Goal: Transaction & Acquisition: Purchase product/service

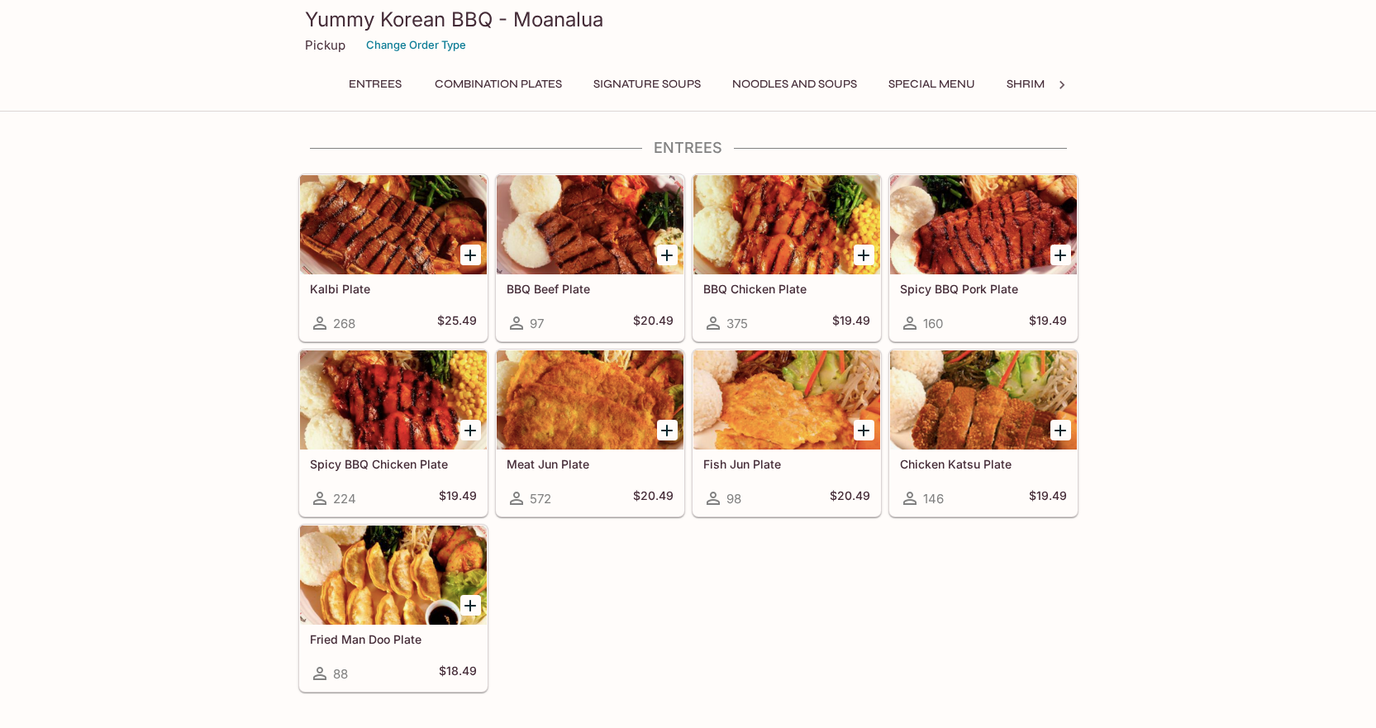
click at [459, 87] on button "Combination Plates" at bounding box center [497, 84] width 145 height 23
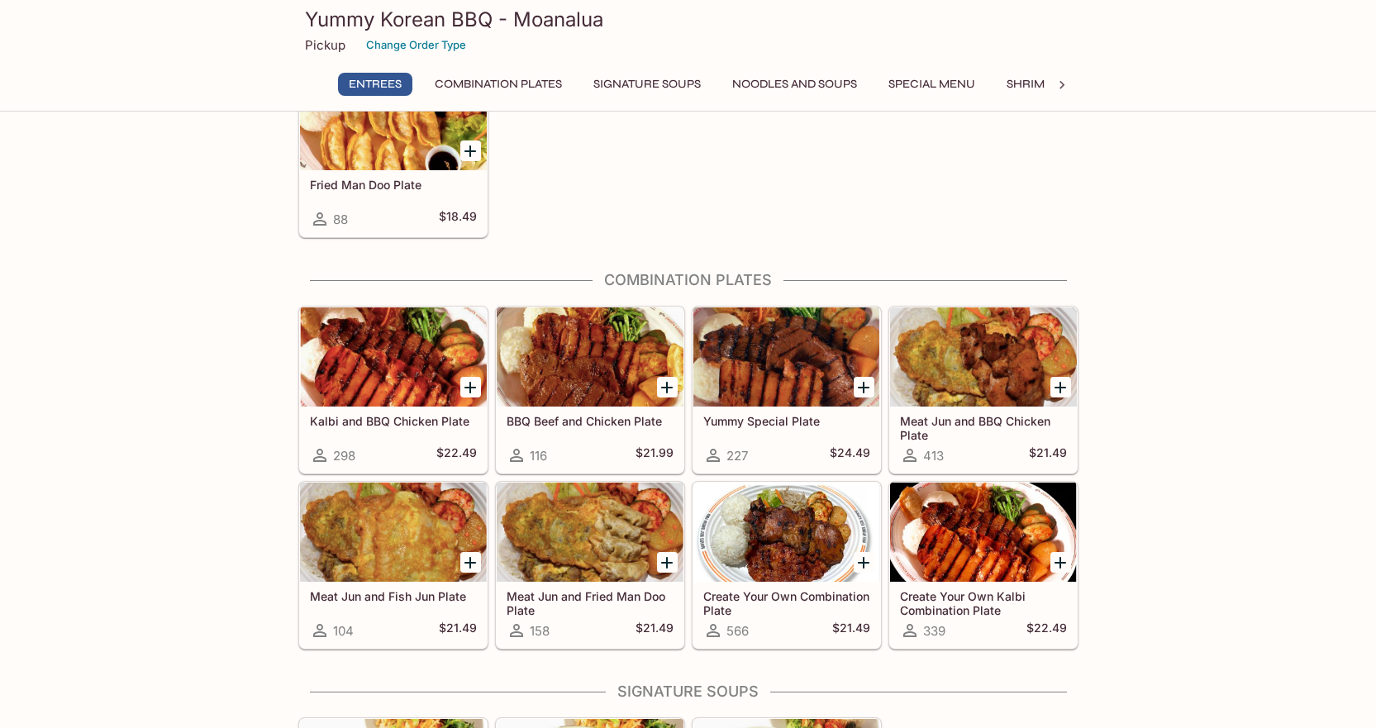
scroll to position [413, 0]
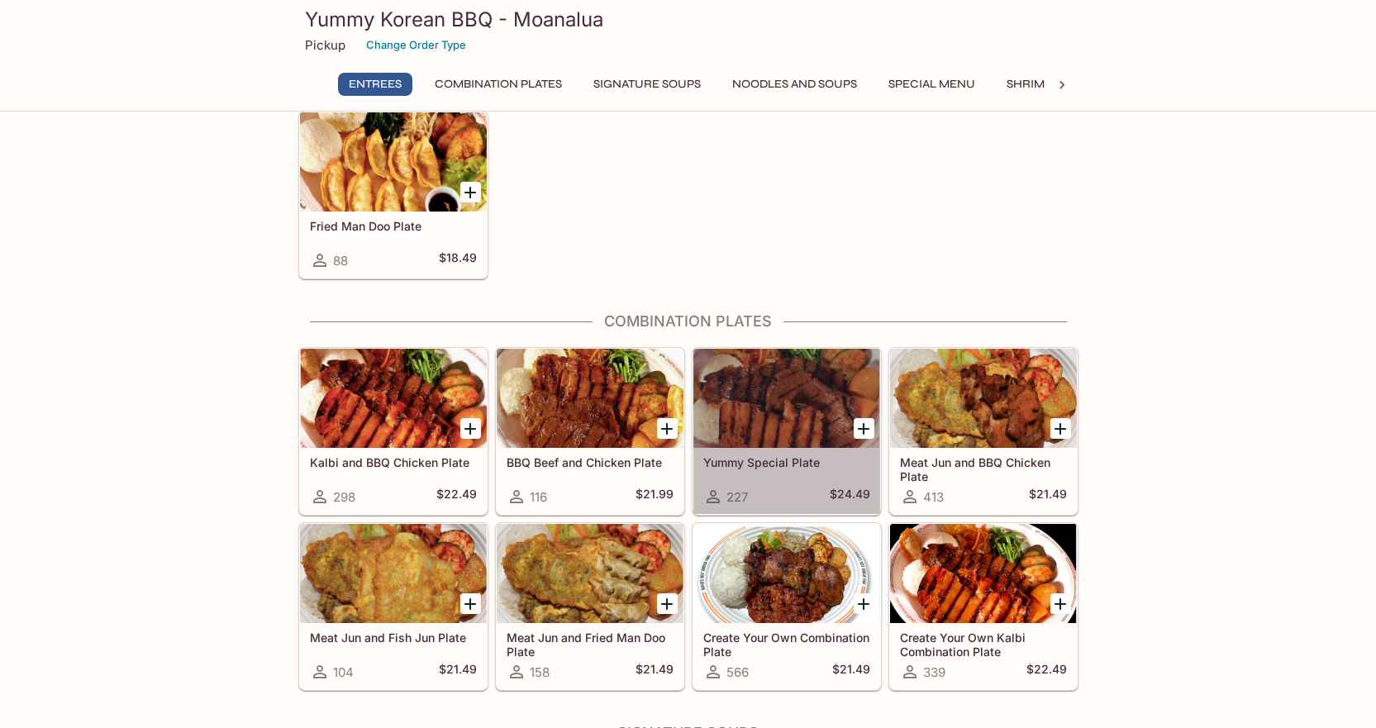
click at [782, 410] on div at bounding box center [786, 398] width 187 height 99
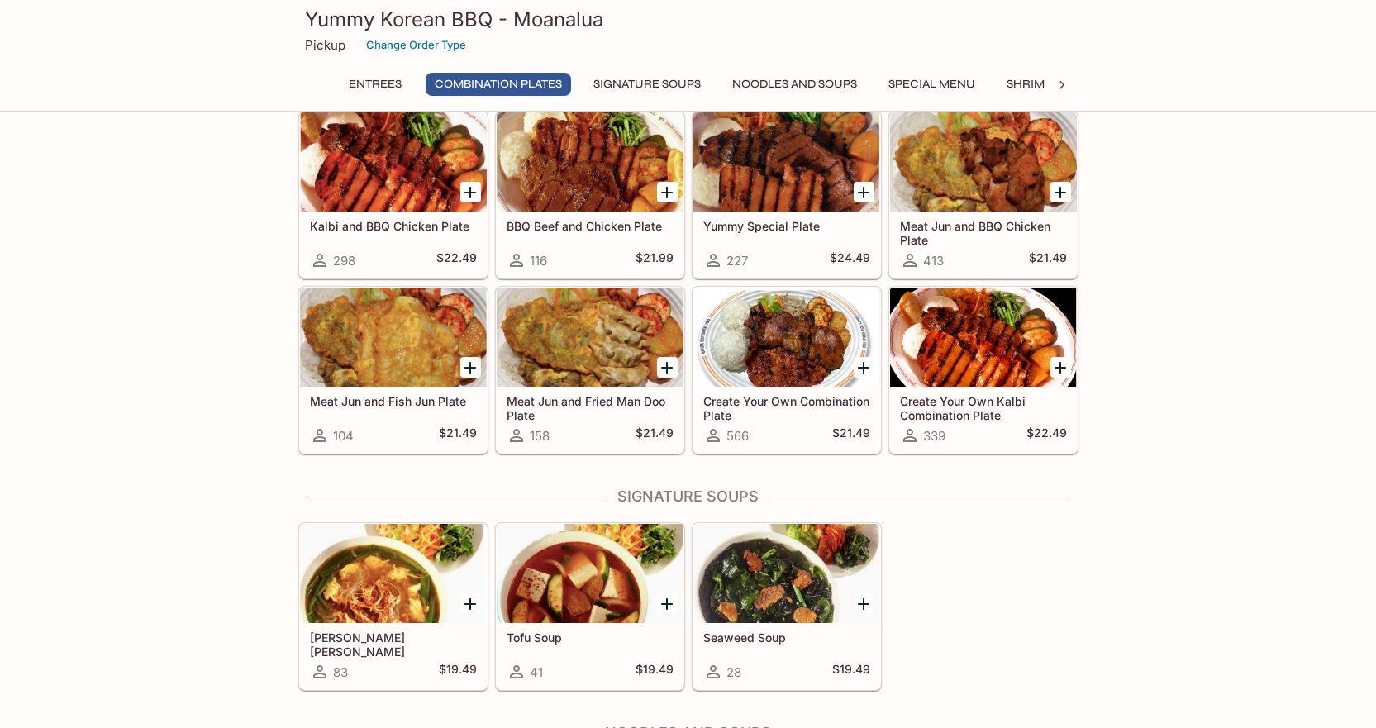
scroll to position [661, 0]
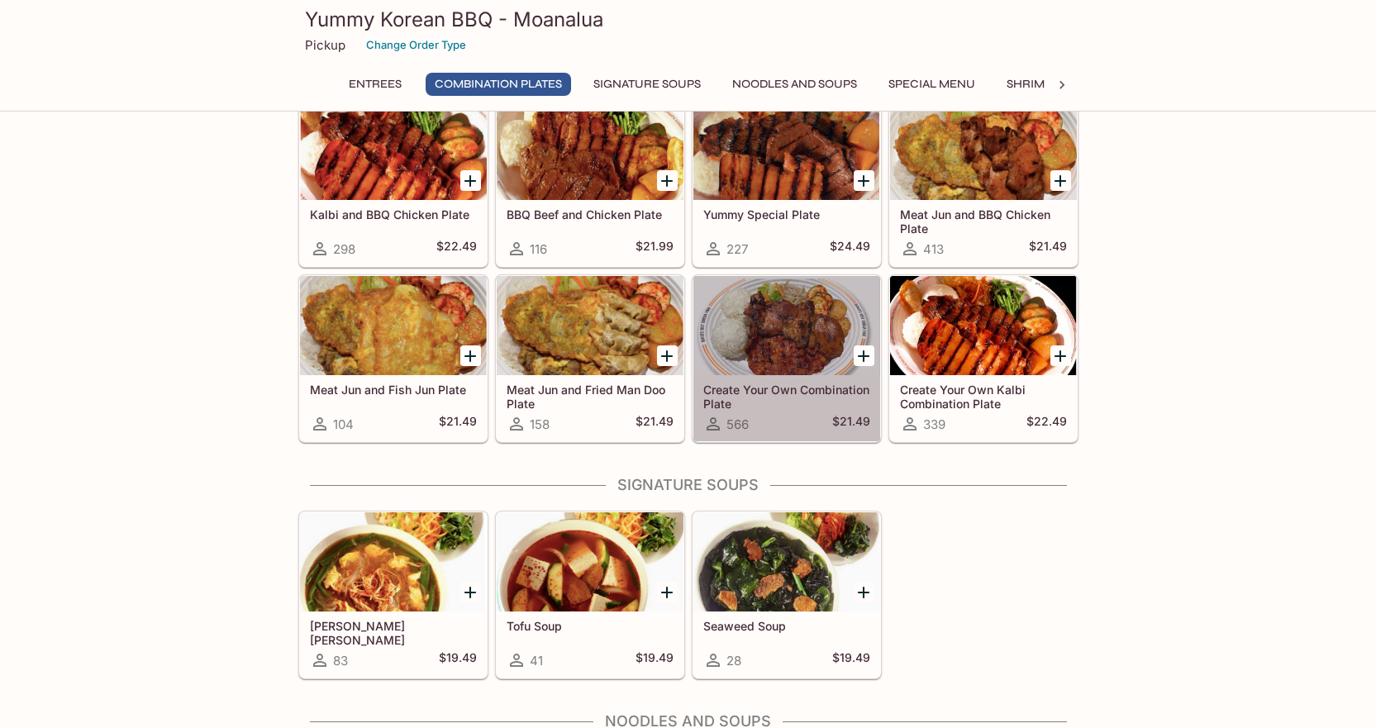
click at [768, 358] on div at bounding box center [786, 325] width 187 height 99
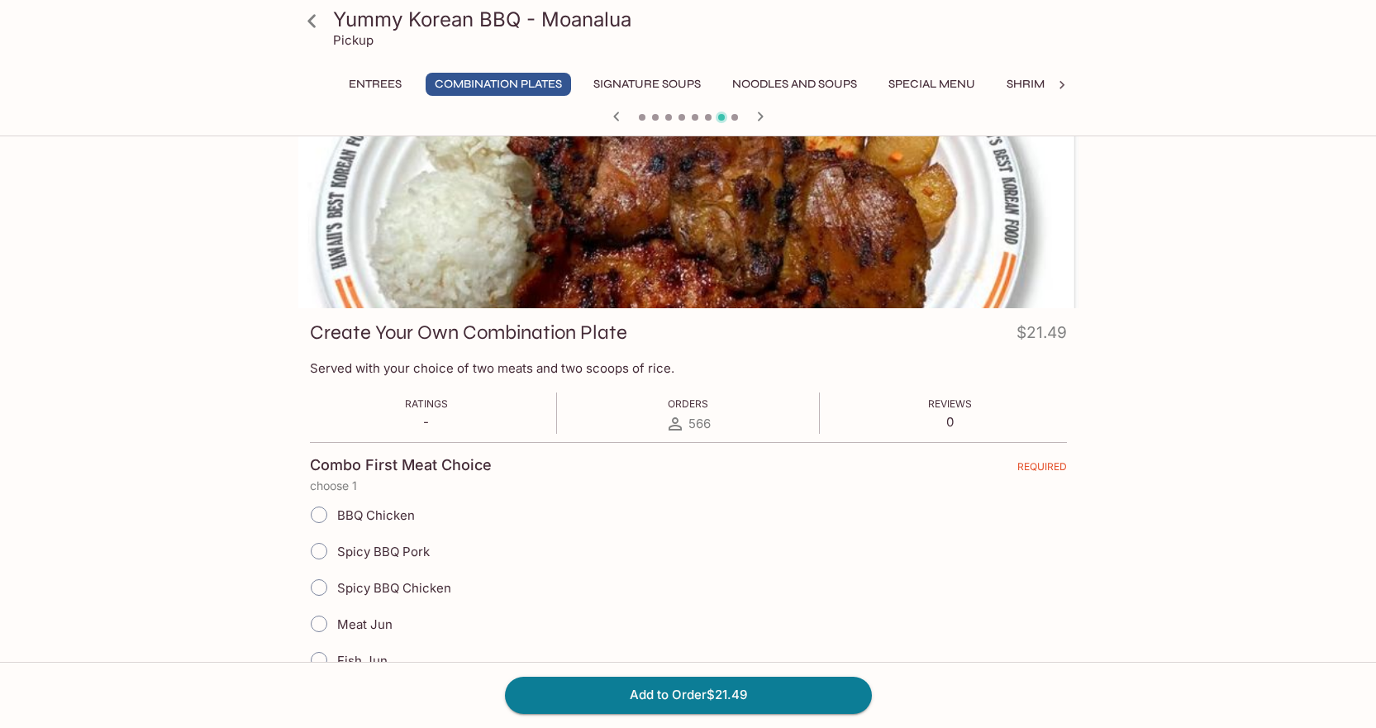
scroll to position [165, 0]
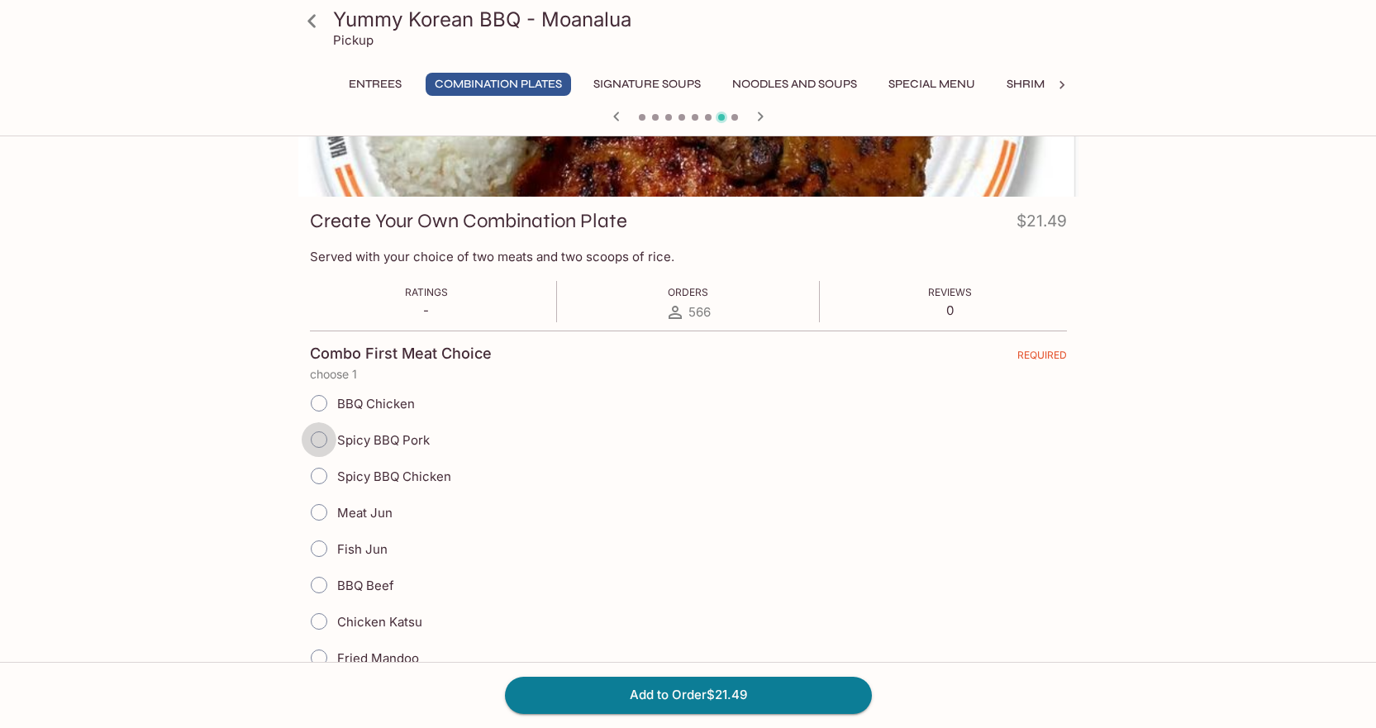
click at [321, 446] on input "Spicy BBQ Pork" at bounding box center [319, 439] width 35 height 35
radio input "true"
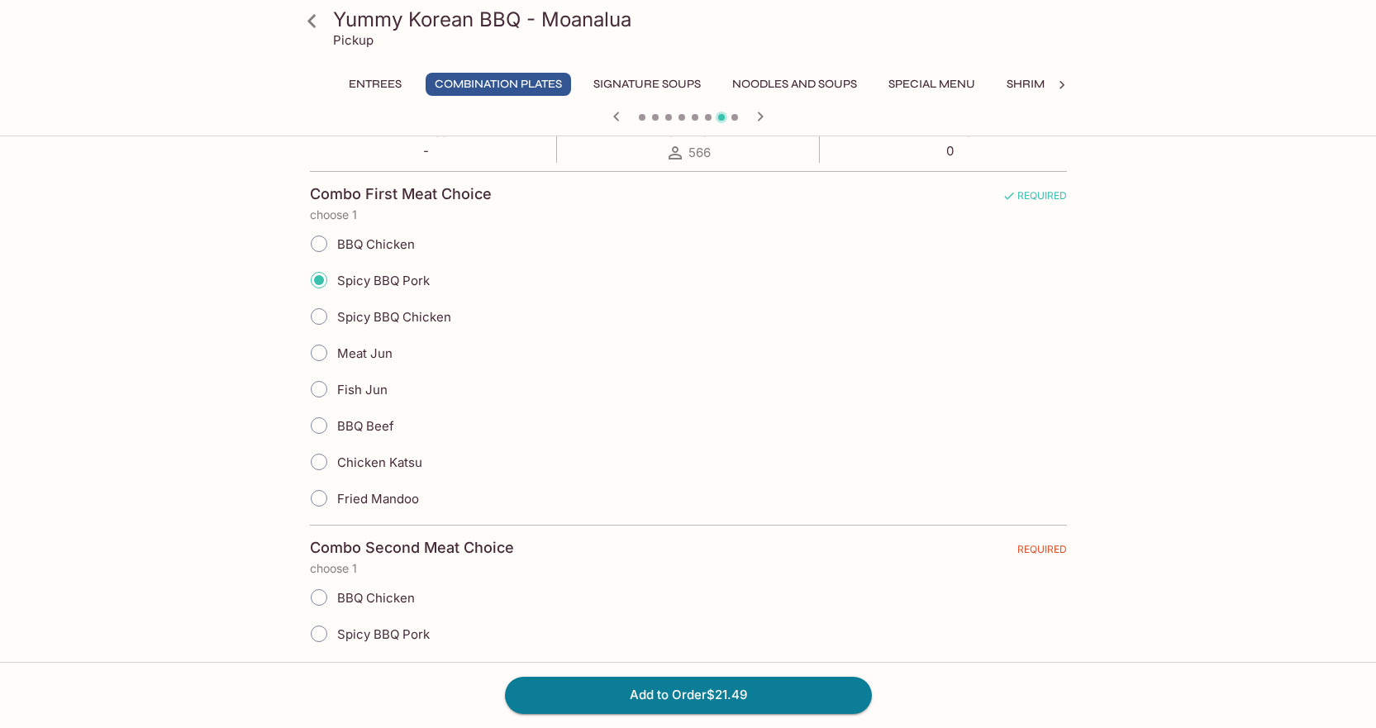
scroll to position [413, 0]
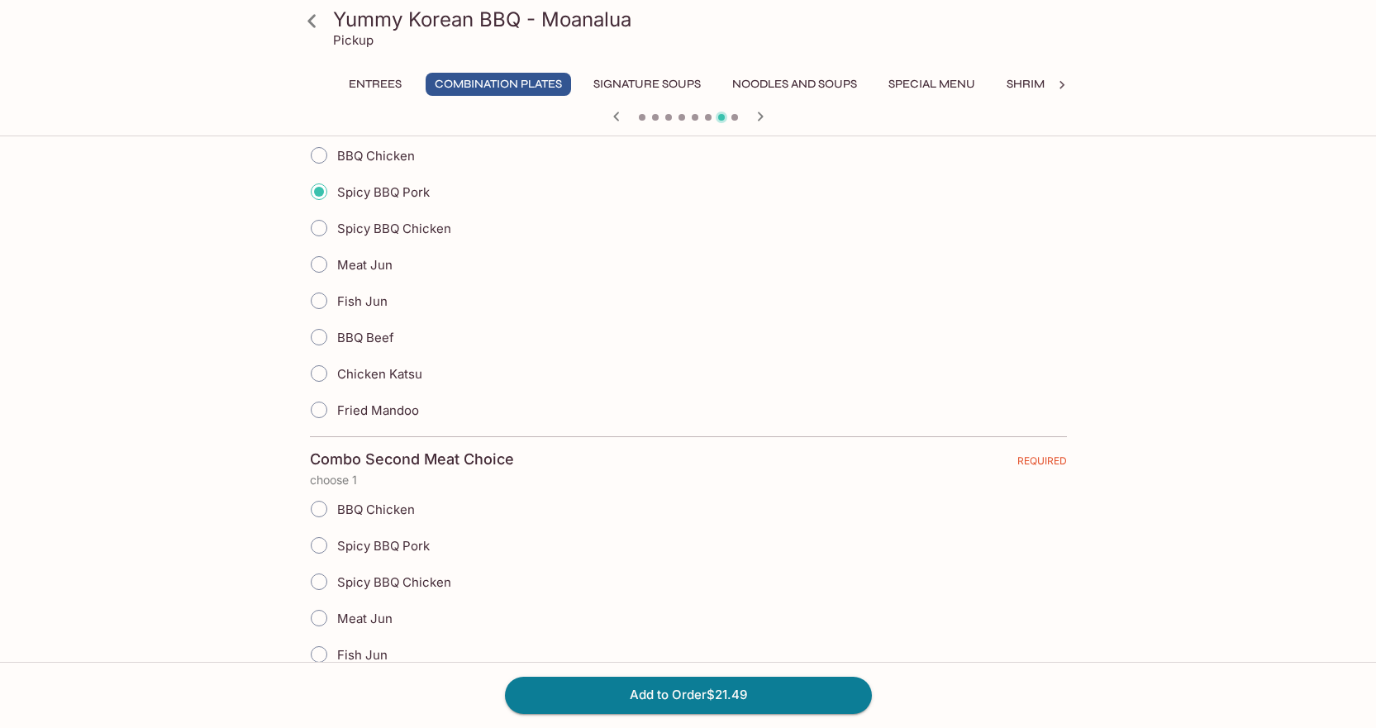
click at [316, 265] on input "Meat Jun" at bounding box center [319, 264] width 35 height 35
radio input "true"
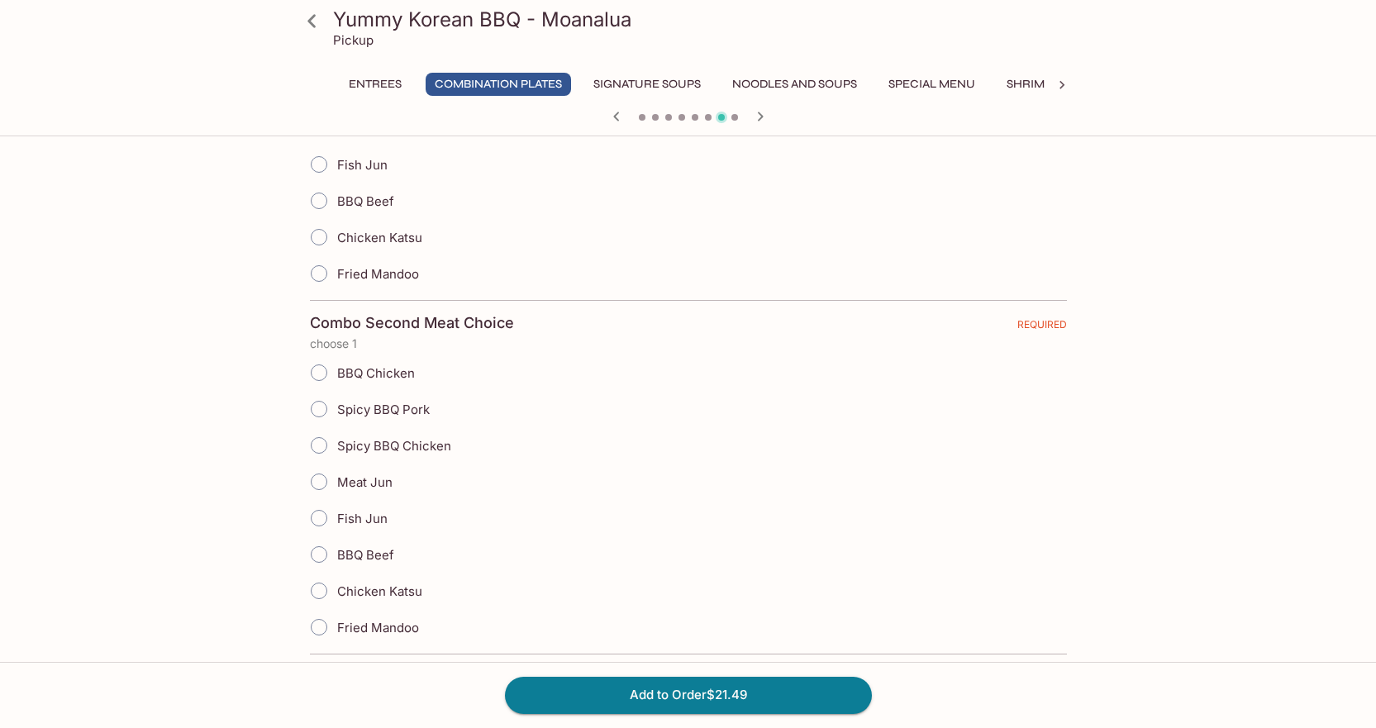
scroll to position [578, 0]
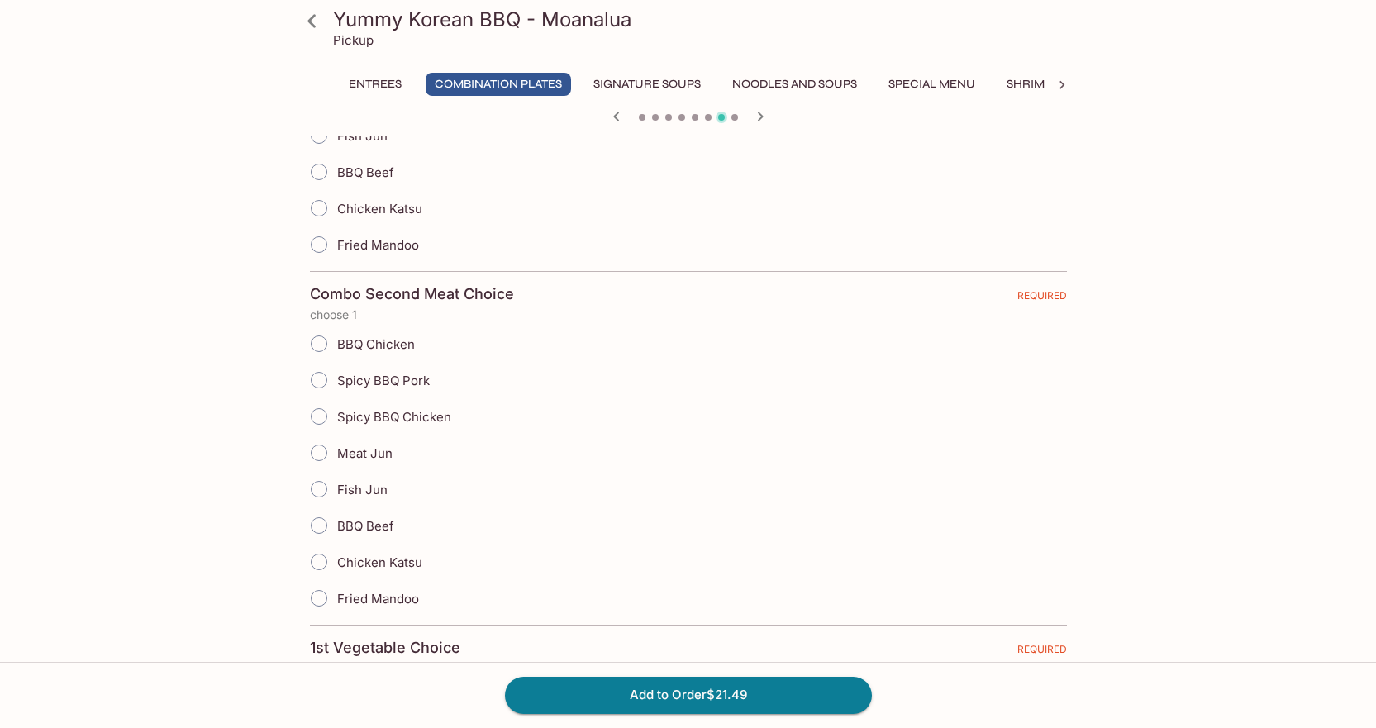
click at [319, 384] on input "Spicy BBQ Pork" at bounding box center [319, 380] width 35 height 35
radio input "true"
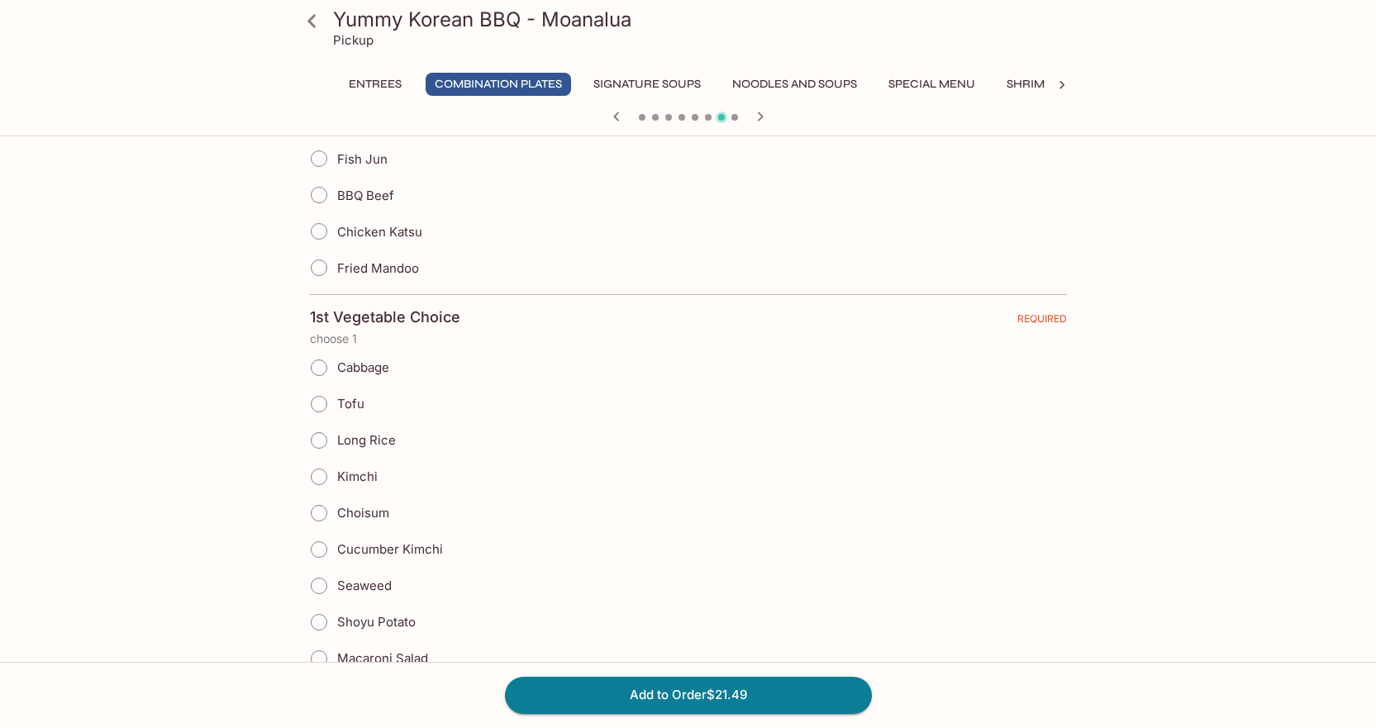
scroll to position [991, 0]
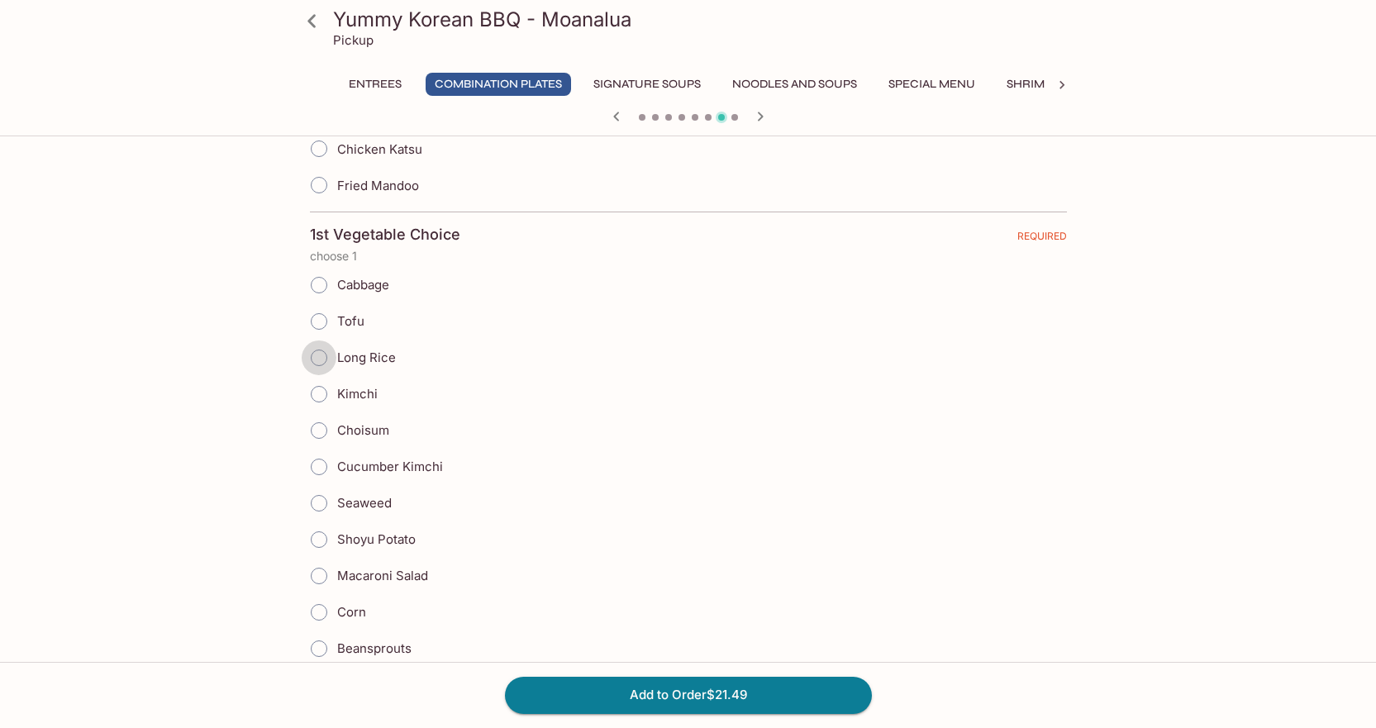
click at [323, 359] on input "Long Rice" at bounding box center [319, 357] width 35 height 35
radio input "true"
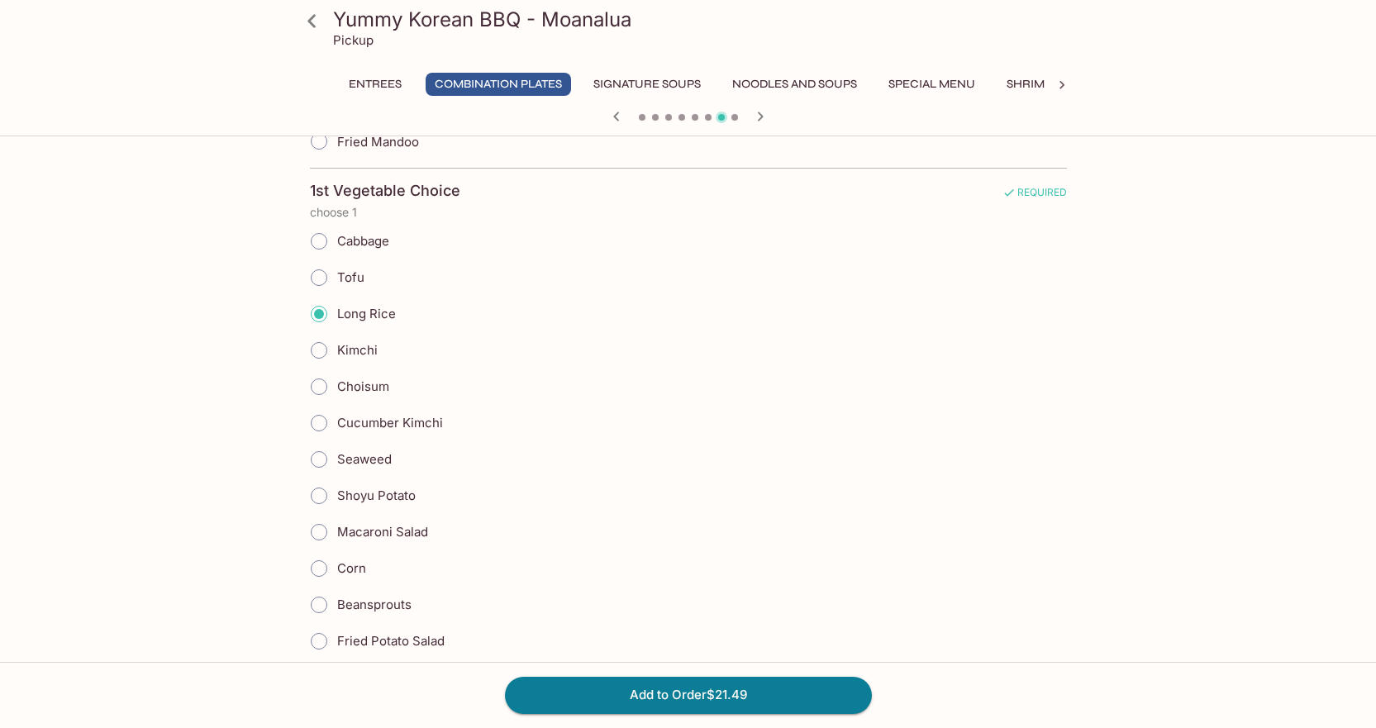
scroll to position [1074, 0]
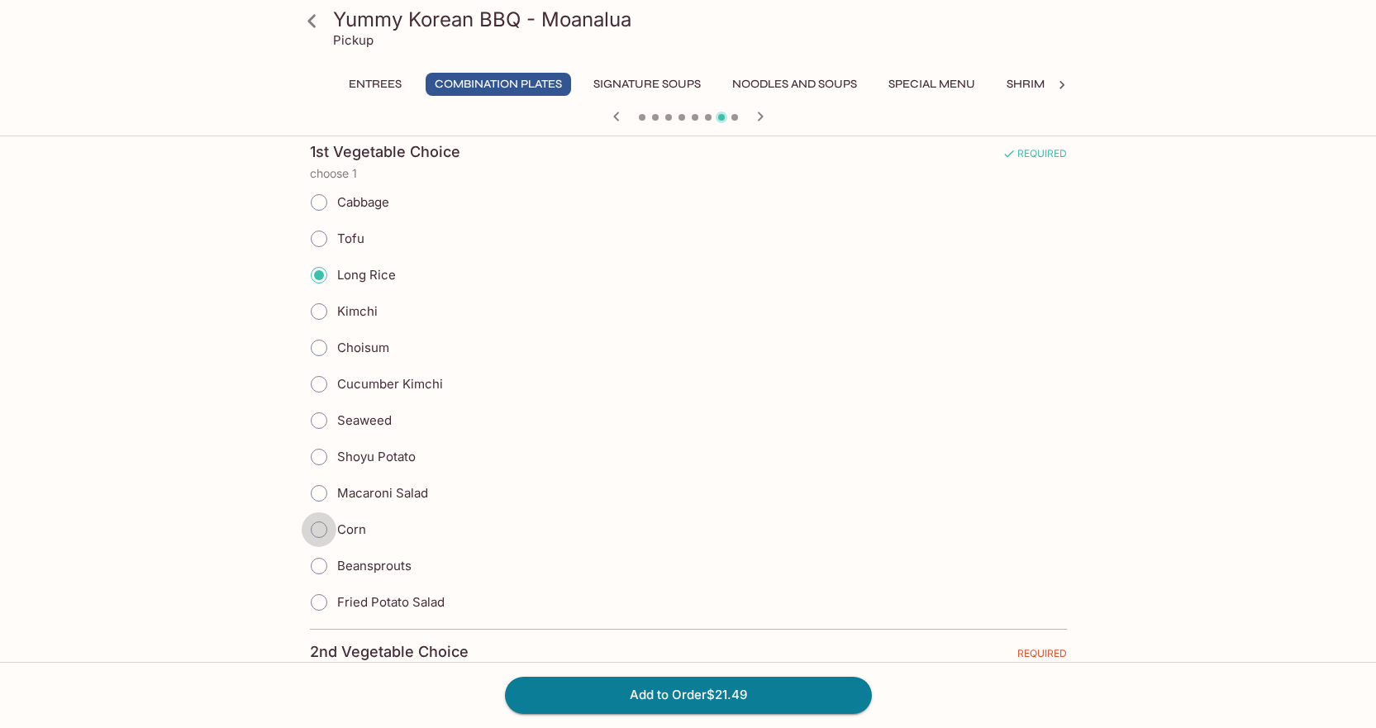
click at [316, 528] on input "Corn" at bounding box center [319, 529] width 35 height 35
radio input "true"
click at [322, 273] on input "Long Rice" at bounding box center [319, 275] width 35 height 35
radio input "true"
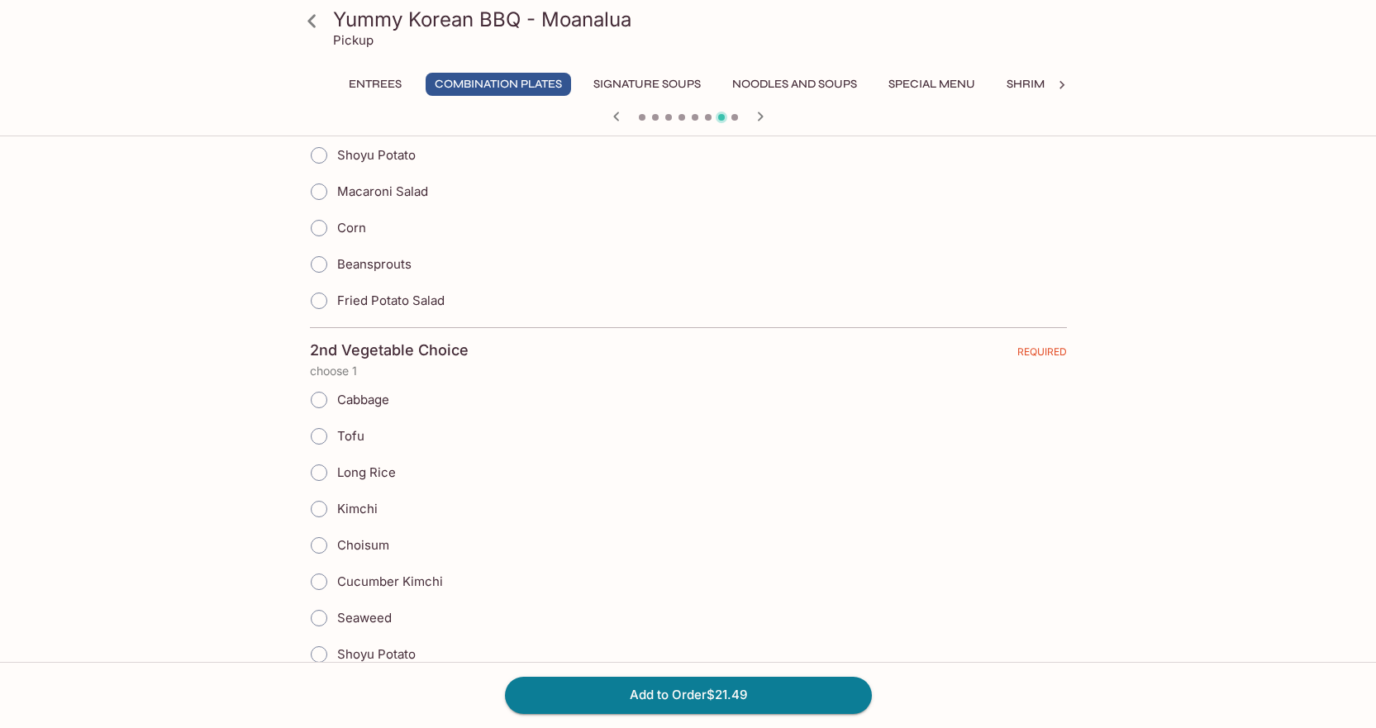
scroll to position [1487, 0]
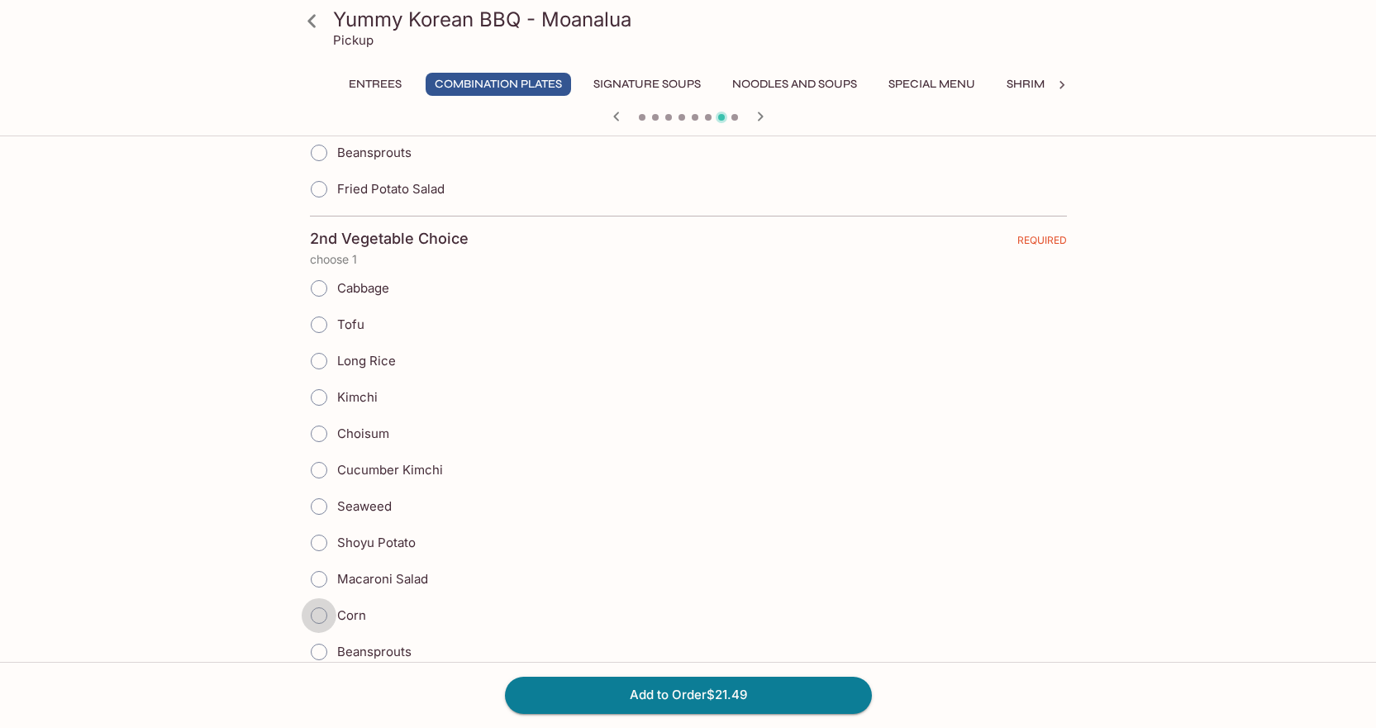
click at [322, 615] on input "Corn" at bounding box center [319, 615] width 35 height 35
radio input "true"
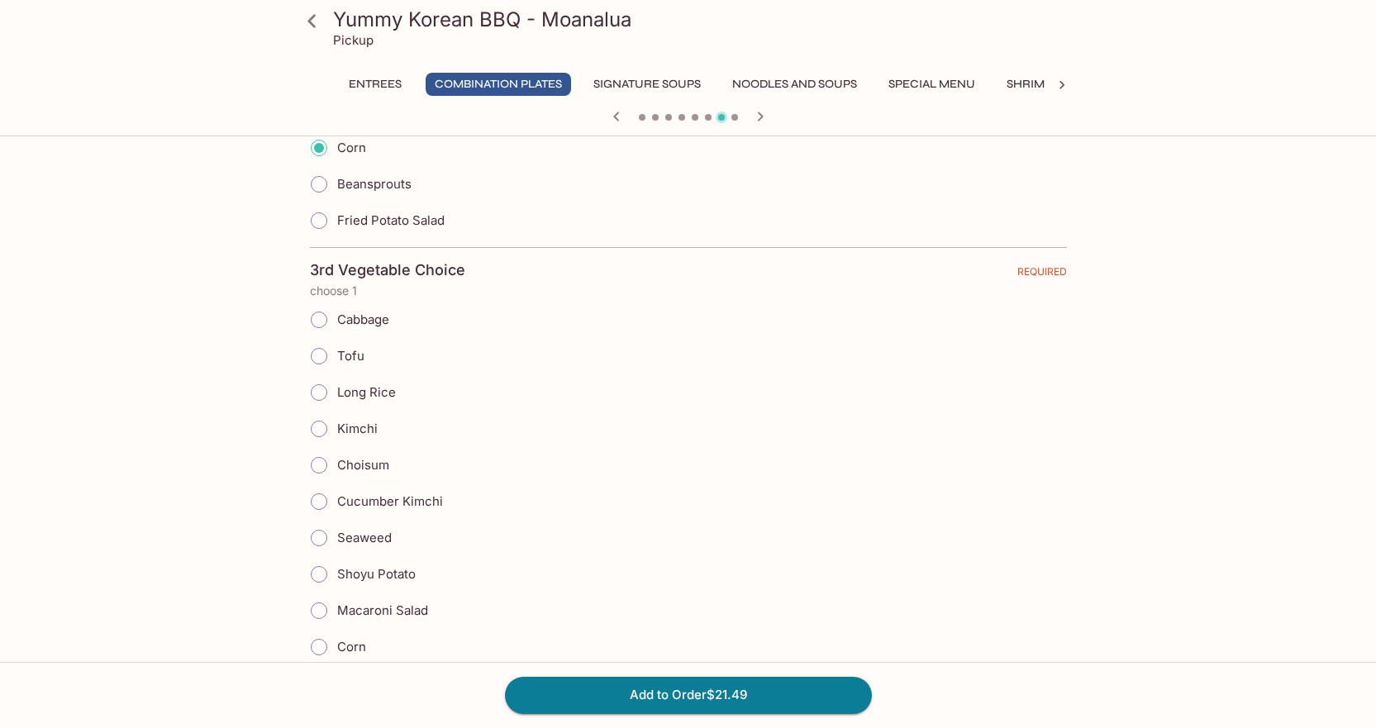
scroll to position [1983, 0]
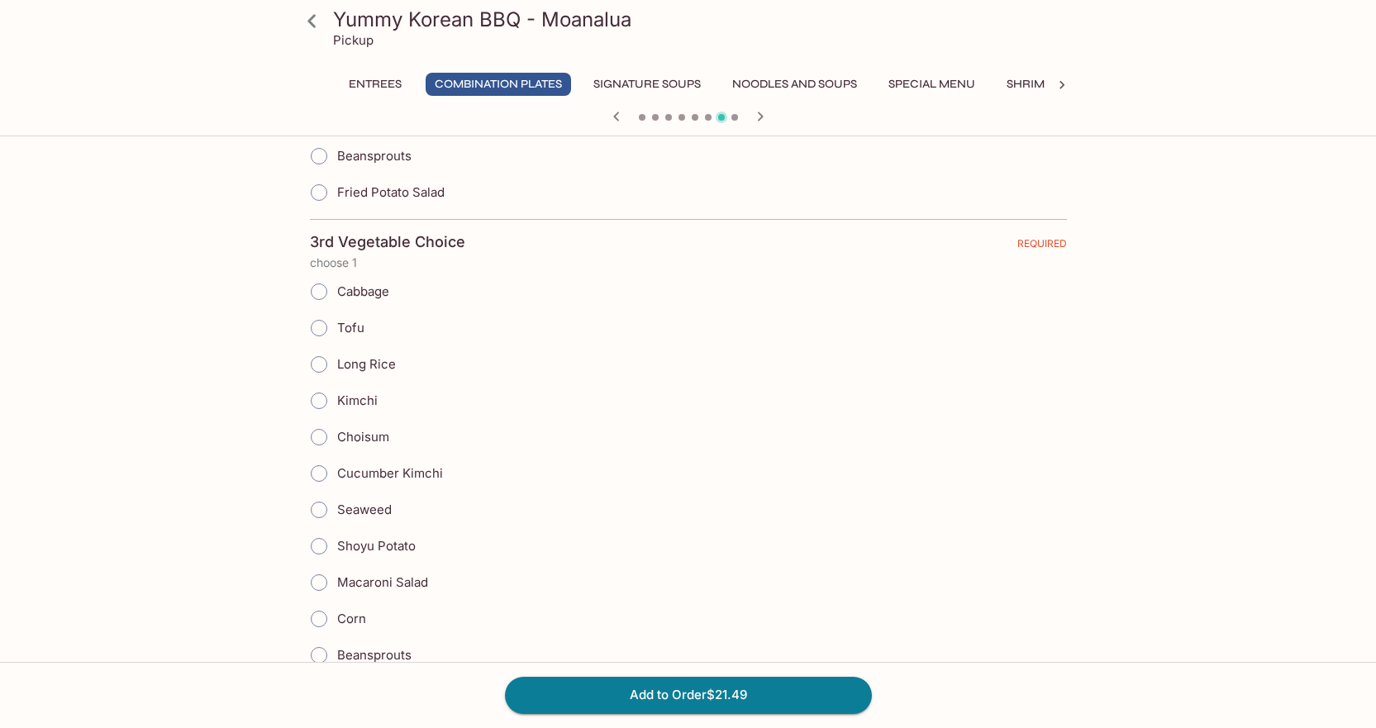
click at [315, 472] on input "Cucumber Kimchi" at bounding box center [319, 473] width 35 height 35
radio input "true"
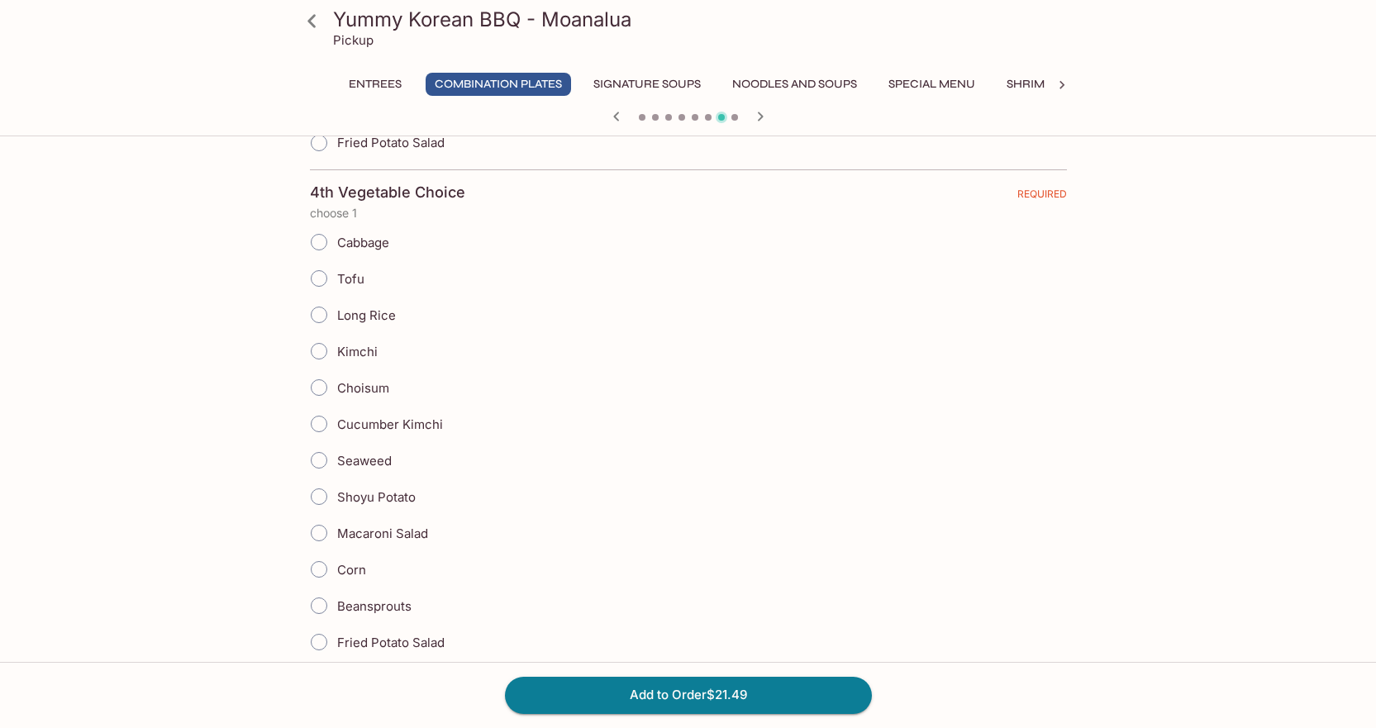
scroll to position [2561, 0]
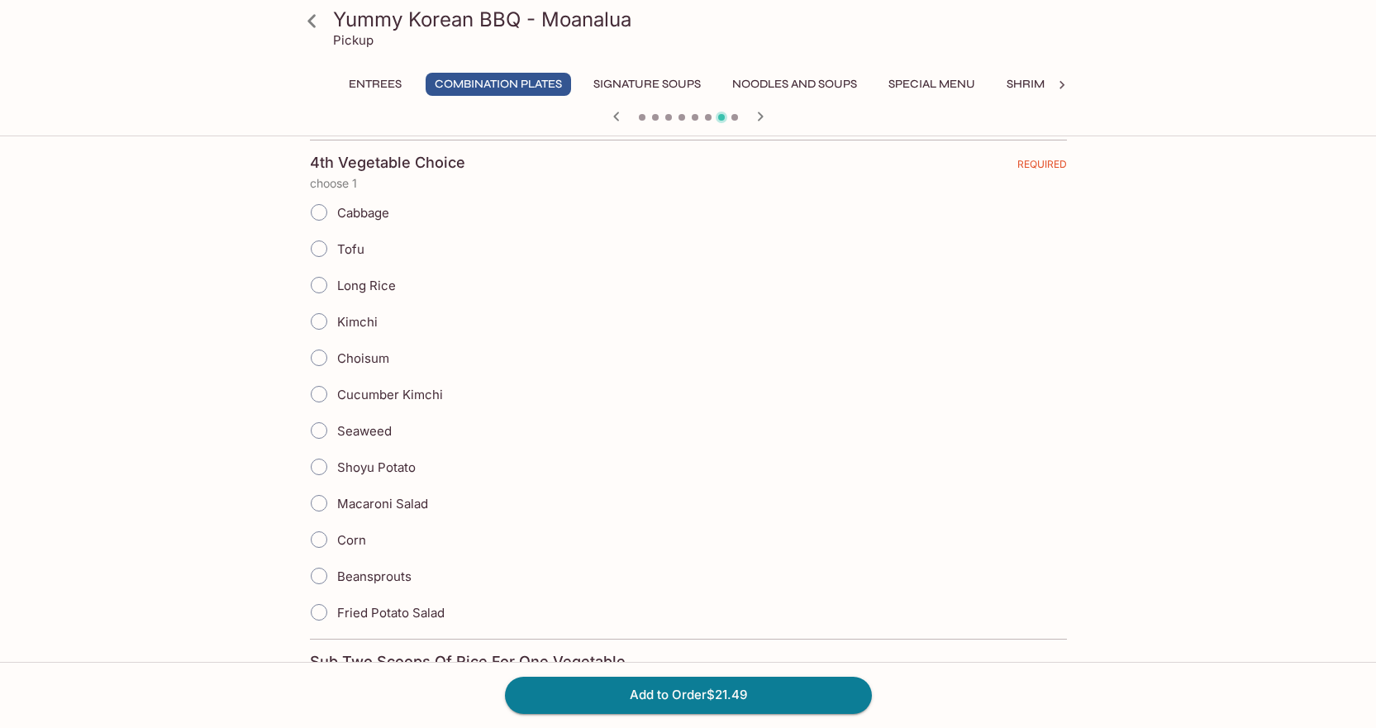
click at [318, 615] on input "Fried Potato Salad" at bounding box center [319, 612] width 35 height 35
radio input "true"
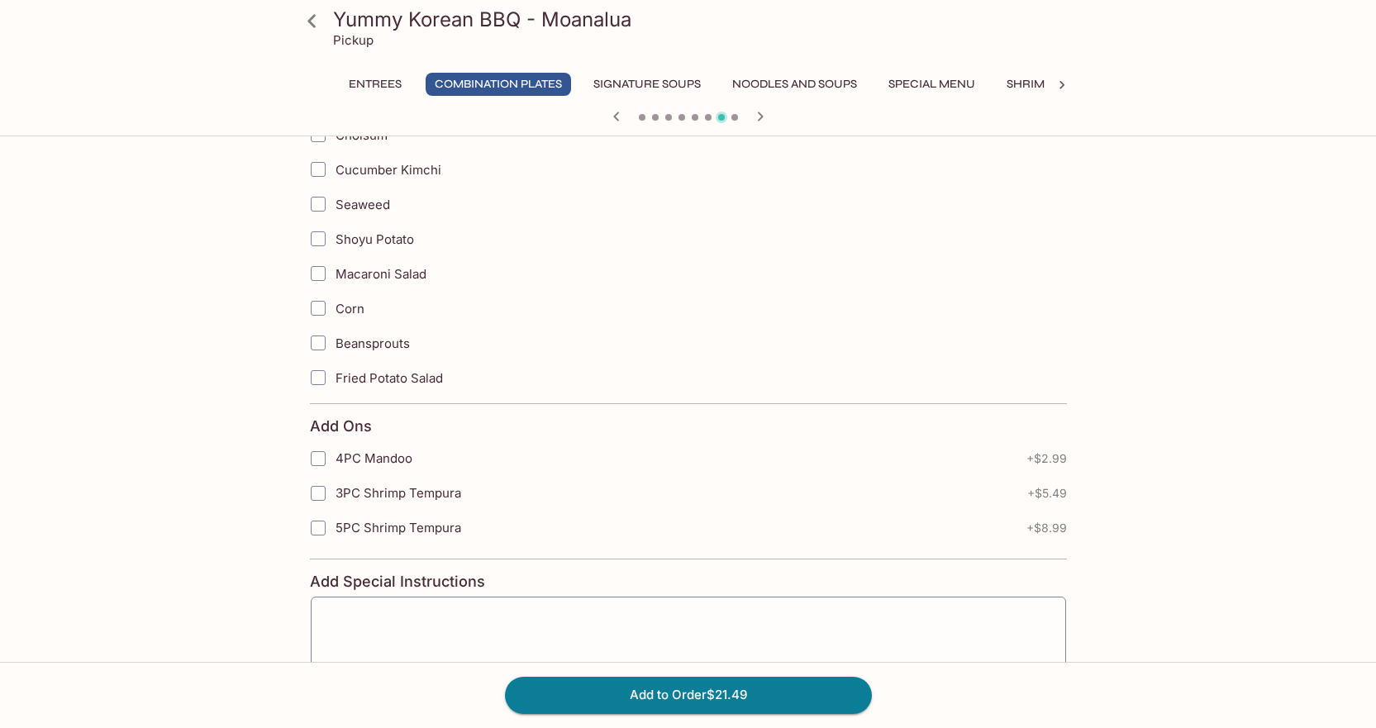
scroll to position [3305, 0]
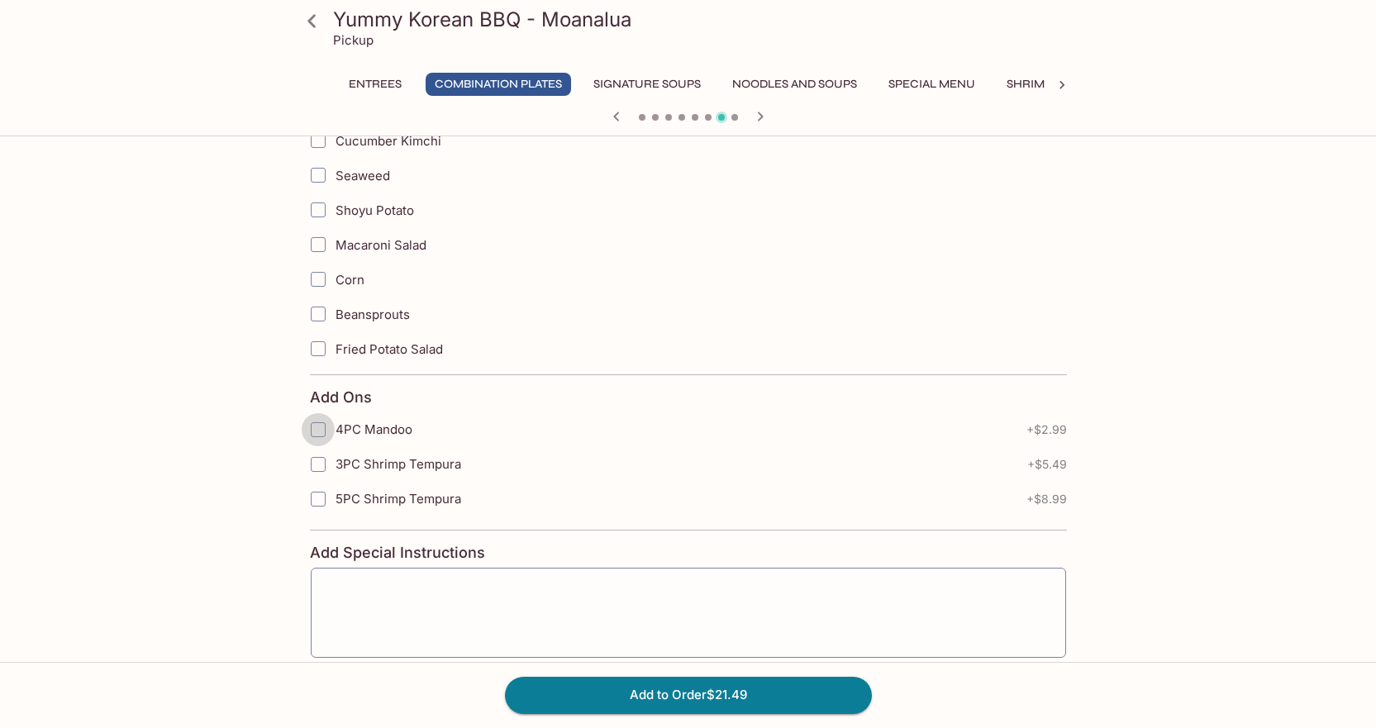
click at [320, 427] on input "4PC Mandoo" at bounding box center [318, 429] width 33 height 33
checkbox input "true"
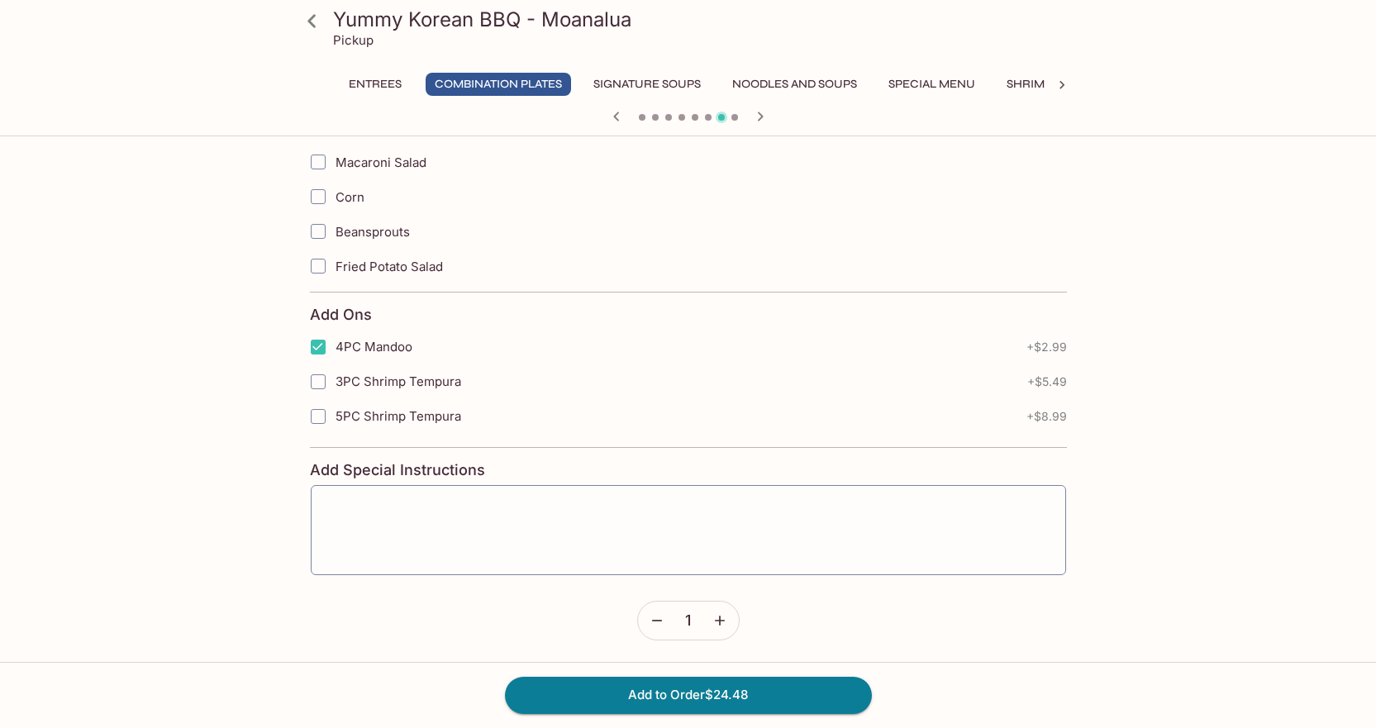
scroll to position [3390, 0]
click at [587, 684] on button "Add to Order $24.48" at bounding box center [688, 695] width 367 height 36
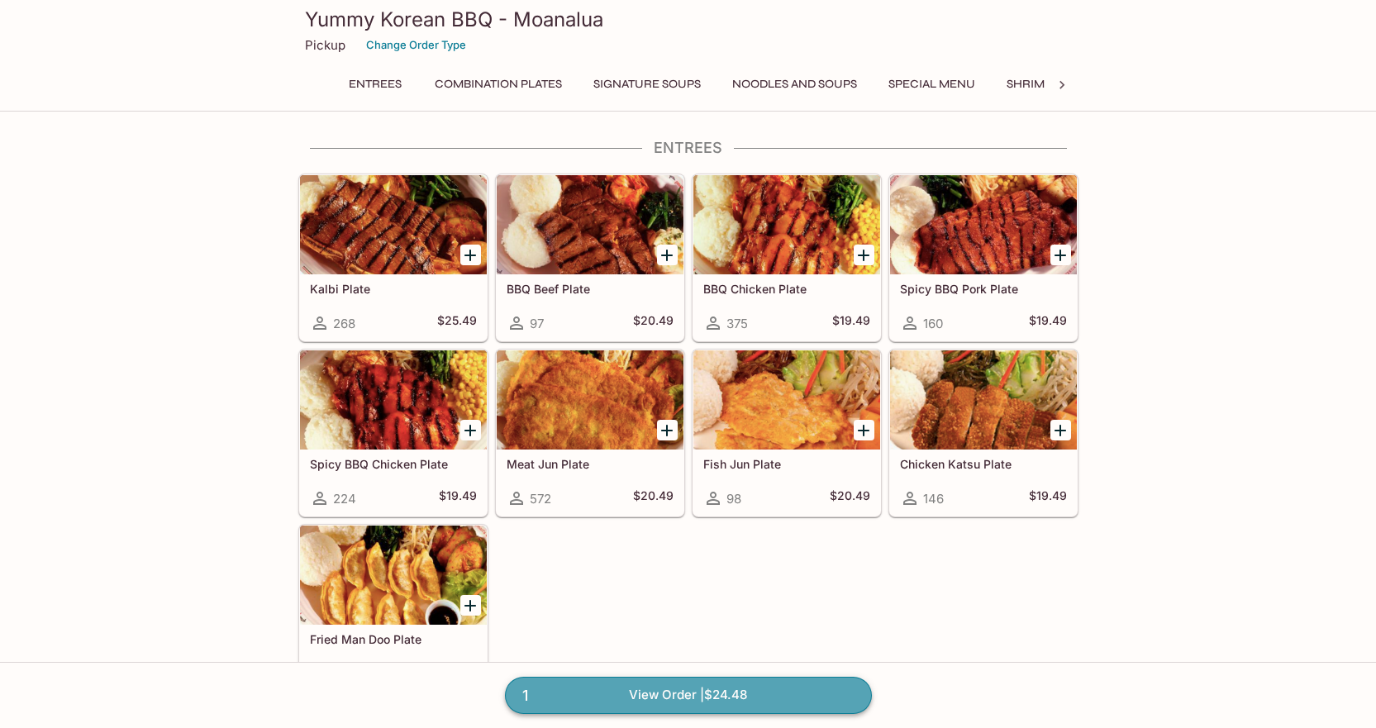
click at [725, 689] on link "1 View Order | $24.48" at bounding box center [688, 695] width 367 height 36
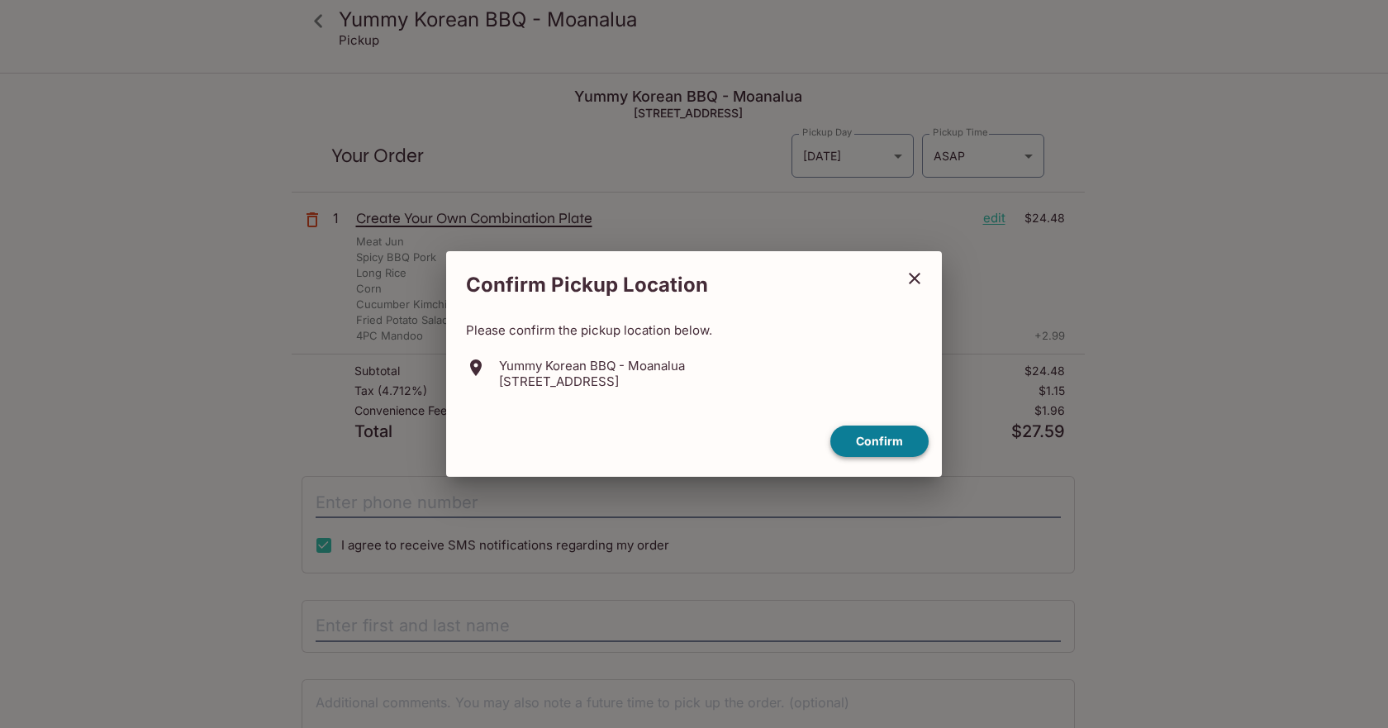
click at [887, 444] on button "Confirm" at bounding box center [879, 441] width 98 height 32
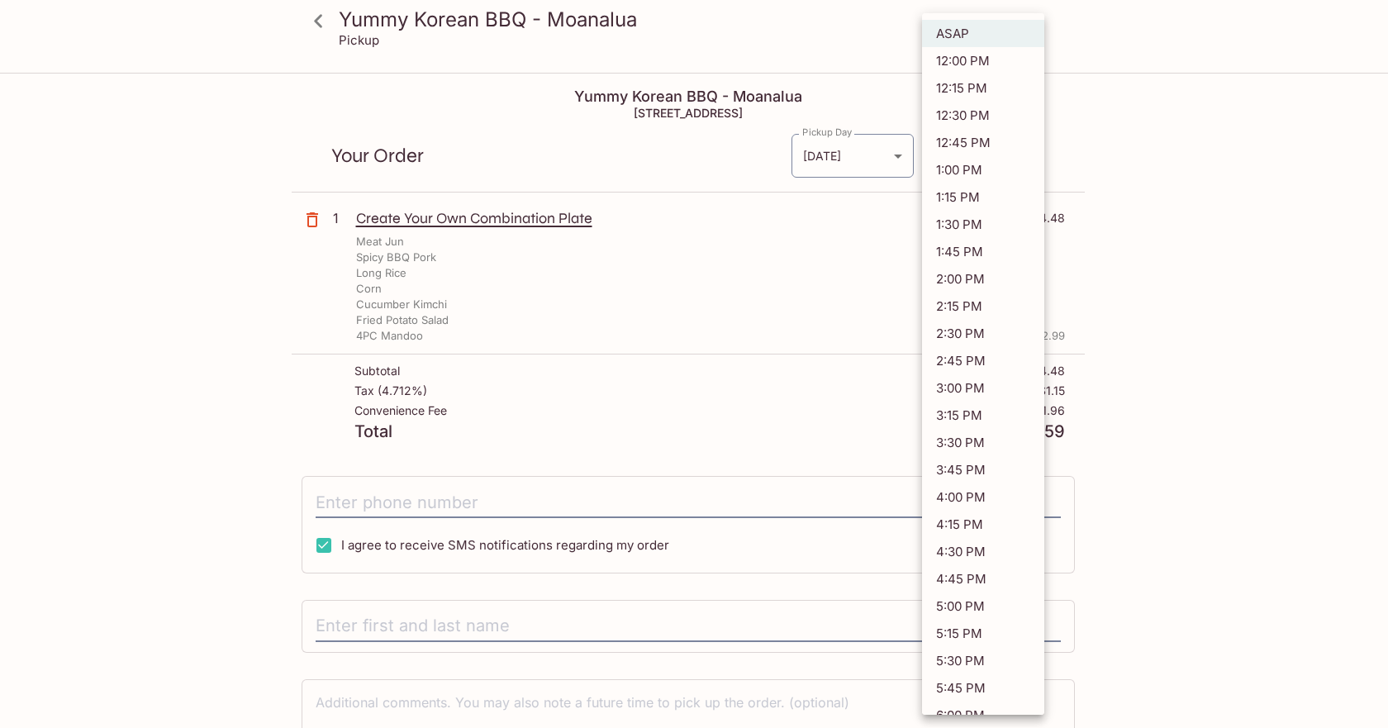
click at [974, 155] on body "Yummy Korean BBQ - Moanalua Pickup Yummy Korean BBQ - Moanalua [STREET_ADDRESS]…" at bounding box center [694, 438] width 1388 height 728
click at [1095, 155] on div at bounding box center [694, 364] width 1388 height 728
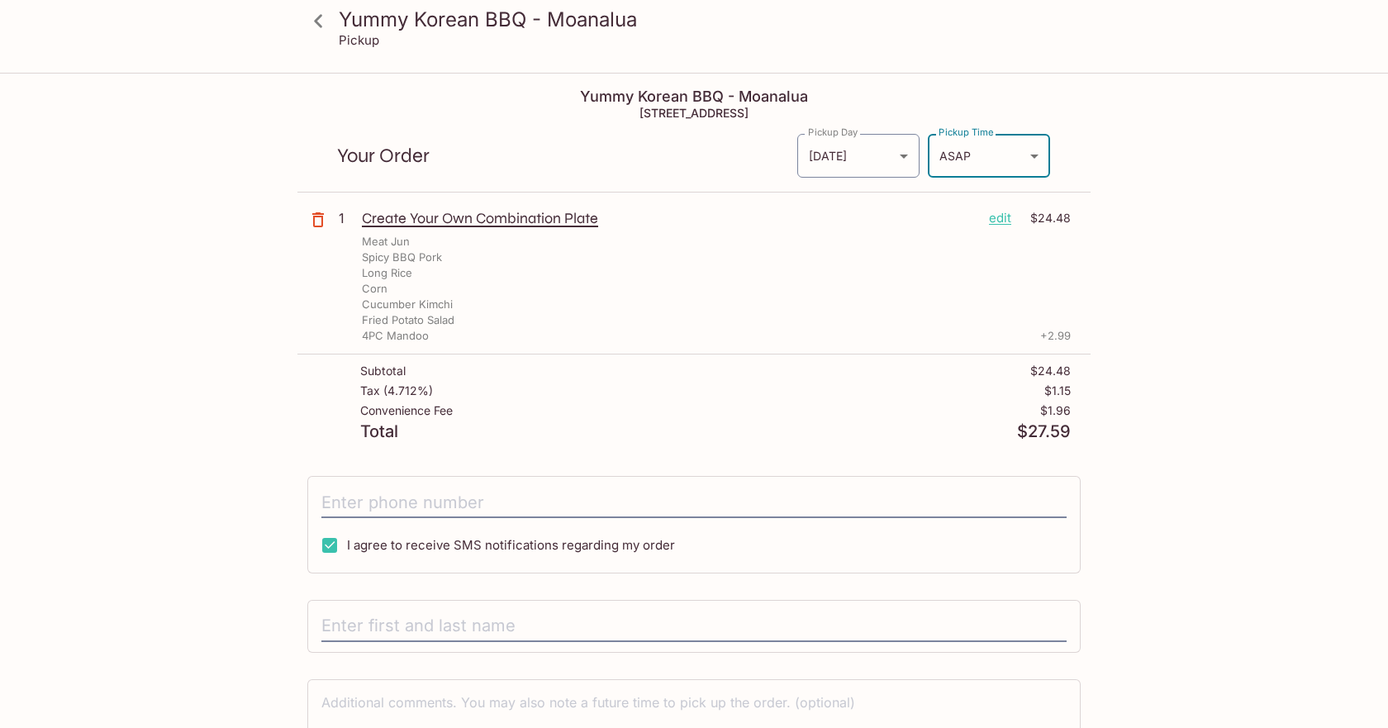
click at [1027, 154] on body "Yummy Korean BBQ - Moanalua Pickup Yummy Korean BBQ - Moanalua [STREET_ADDRESS]…" at bounding box center [694, 438] width 1388 height 728
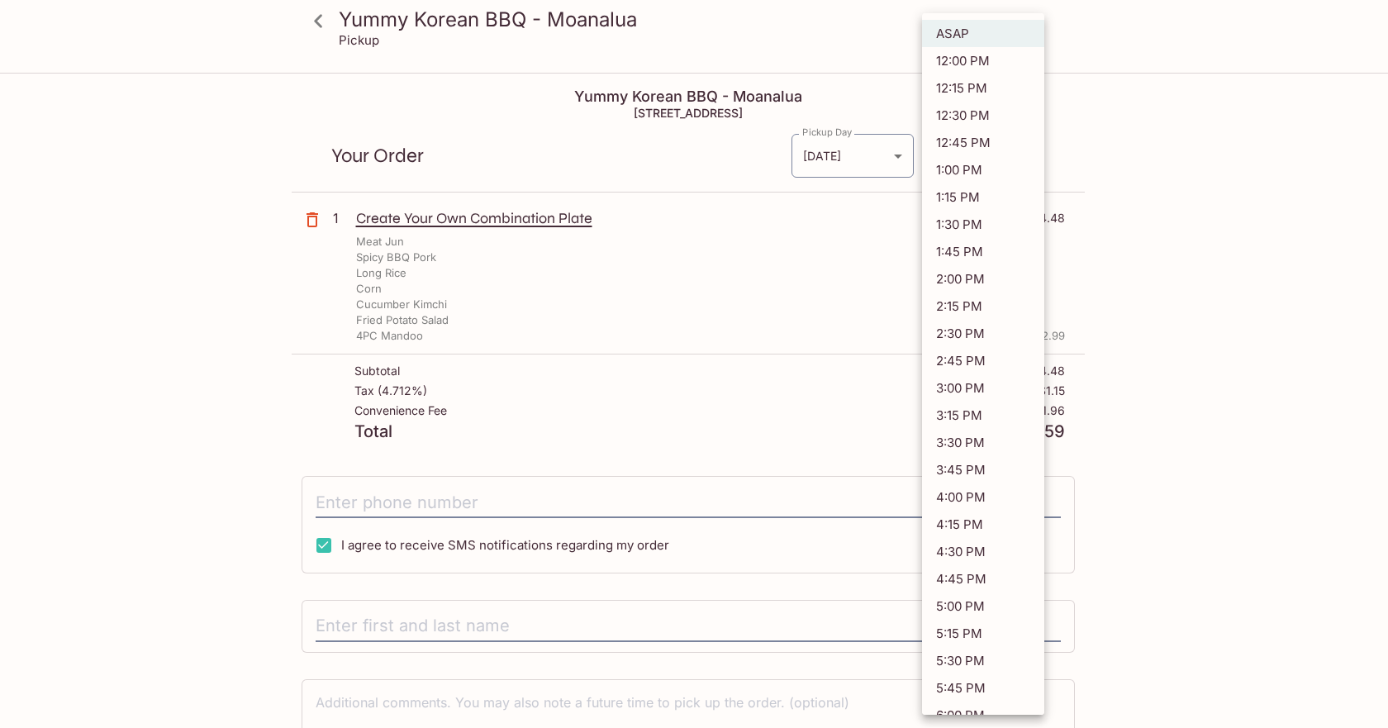
click at [990, 88] on li "12:15 PM" at bounding box center [983, 87] width 122 height 27
type input "[DATE]T22:15:39.000000Z"
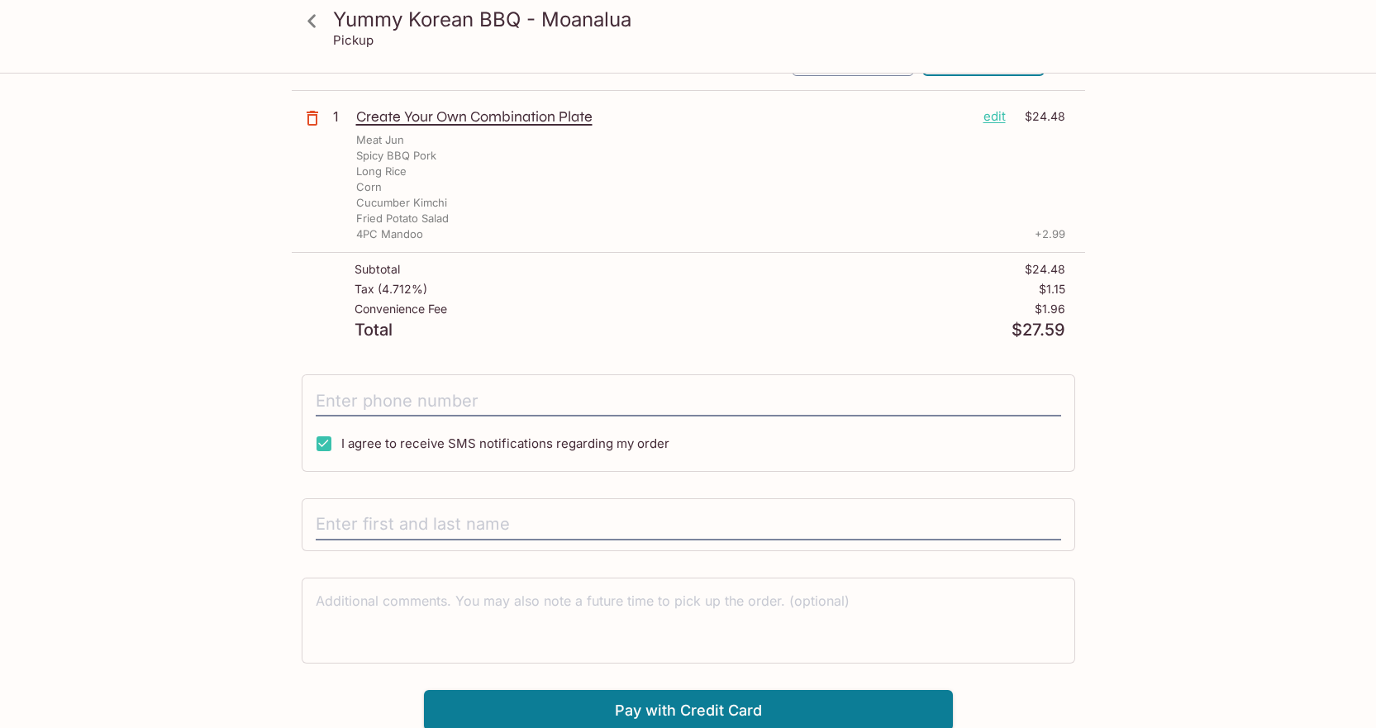
scroll to position [104, 0]
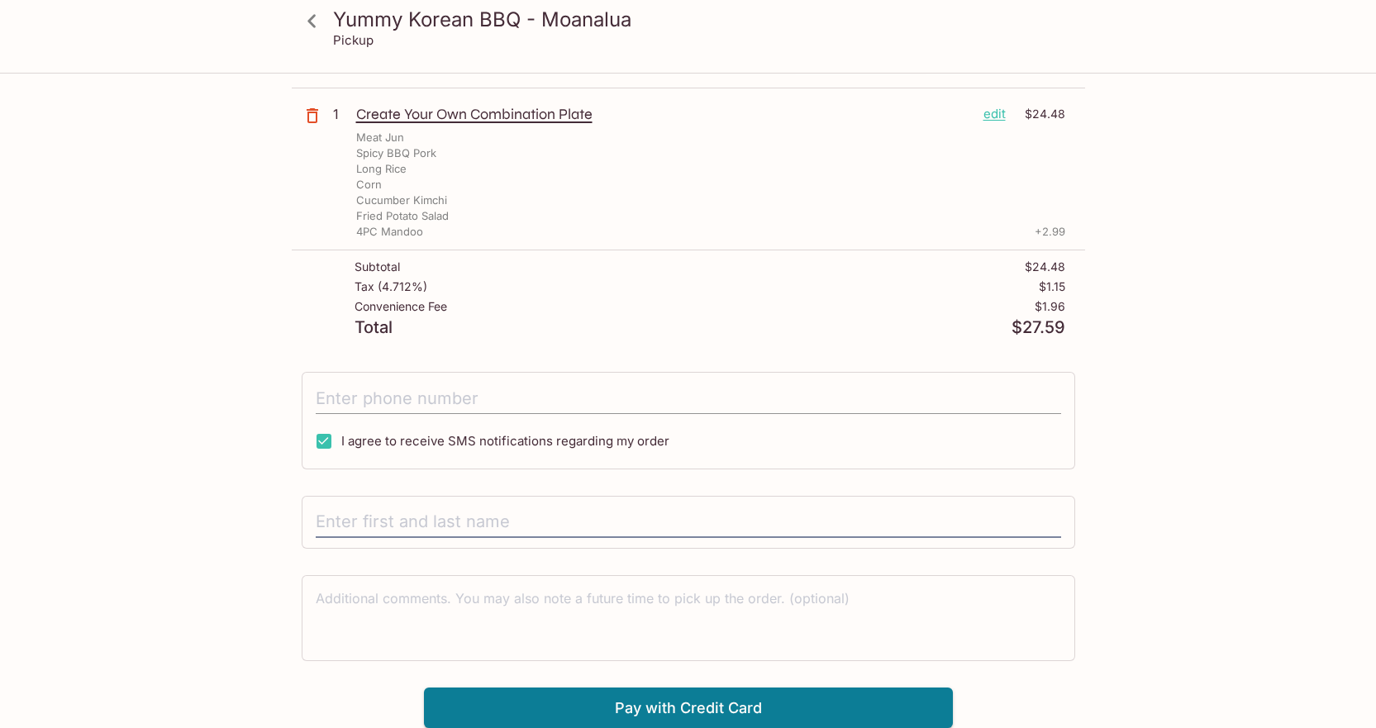
click at [505, 403] on input "tel" at bounding box center [688, 398] width 745 height 31
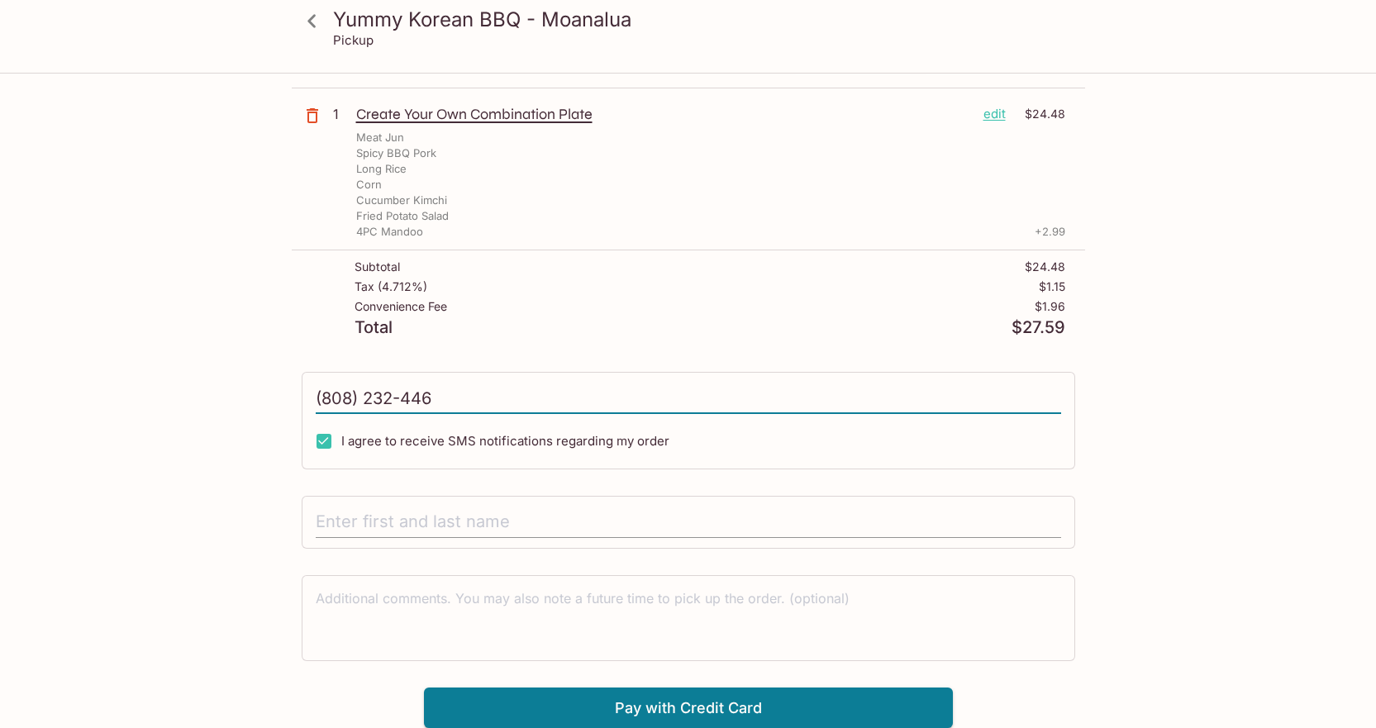
type input "(808) 232-446"
click at [402, 536] on input "text" at bounding box center [688, 521] width 745 height 31
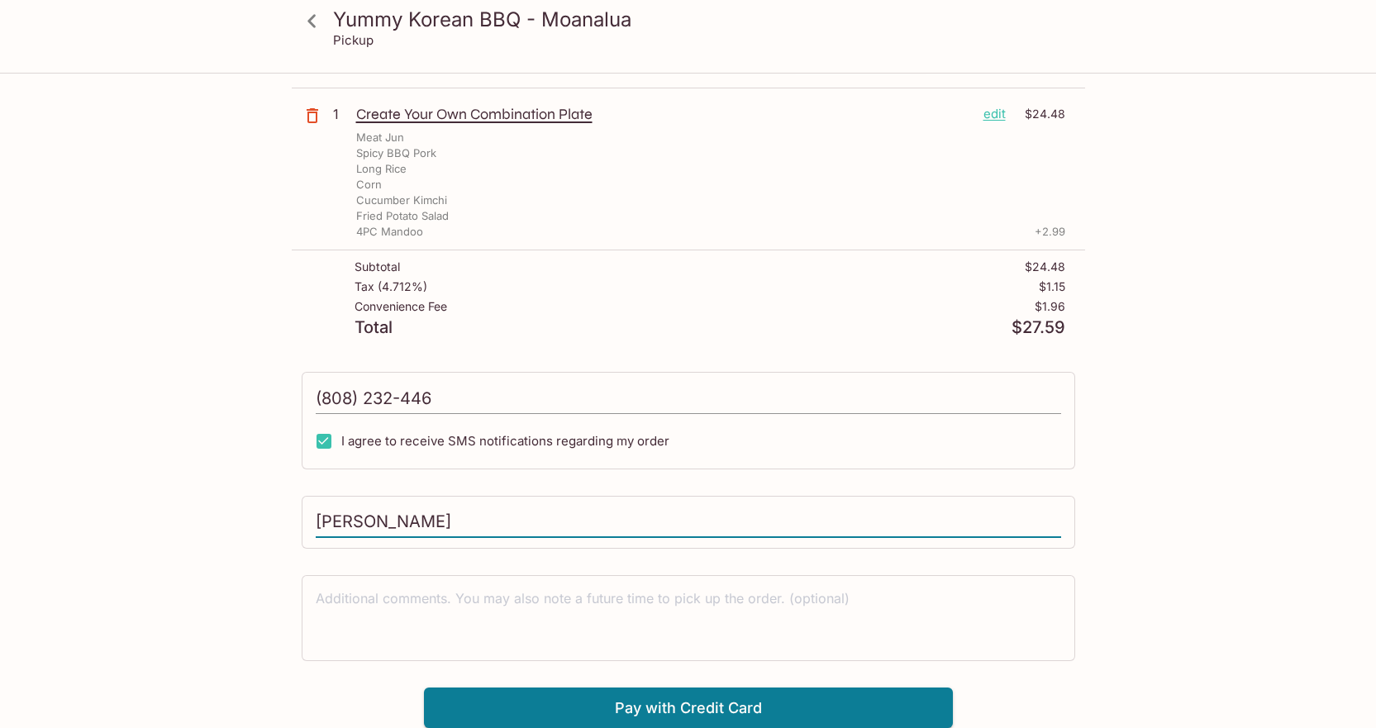
type input "[PERSON_NAME]"
click at [494, 412] on input "(808) 232-446" at bounding box center [688, 398] width 745 height 31
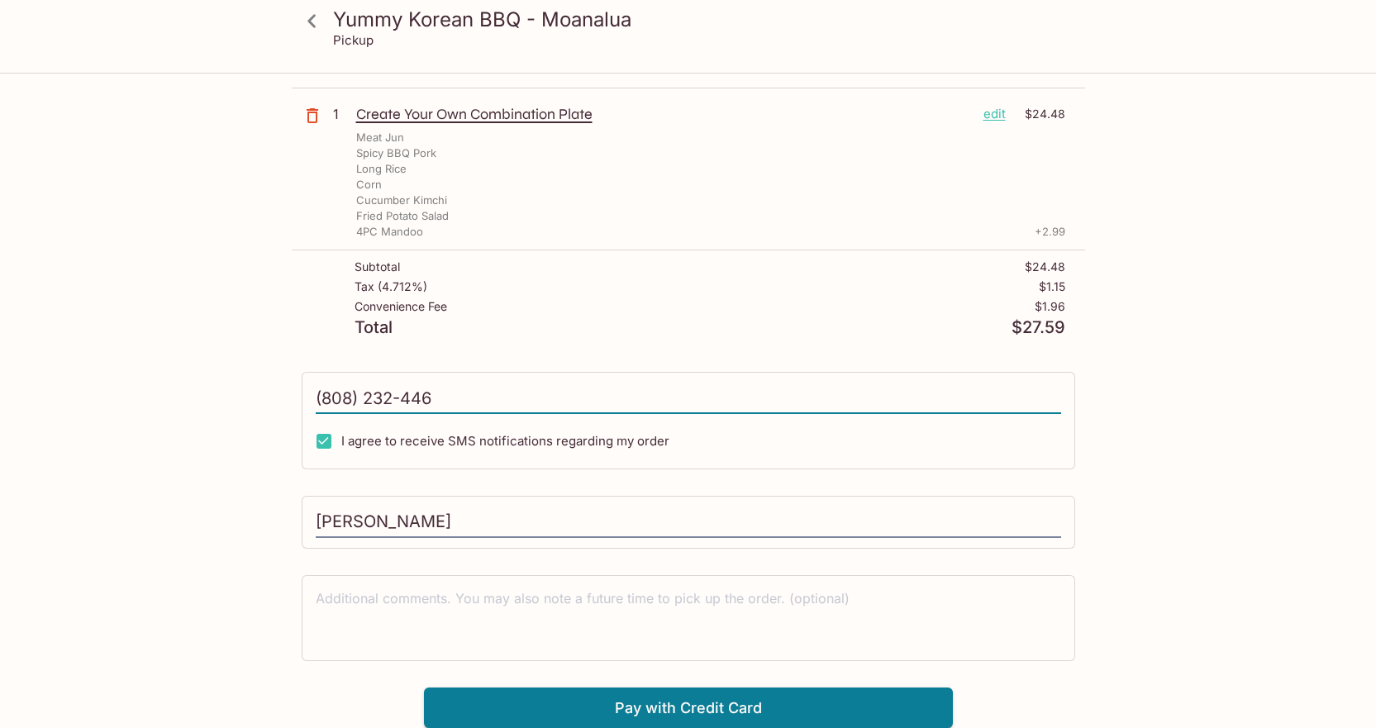
drag, startPoint x: 488, startPoint y: 407, endPoint x: 363, endPoint y: 387, distance: 127.1
click at [363, 387] on input "(808) 232-446" at bounding box center [688, 398] width 745 height 31
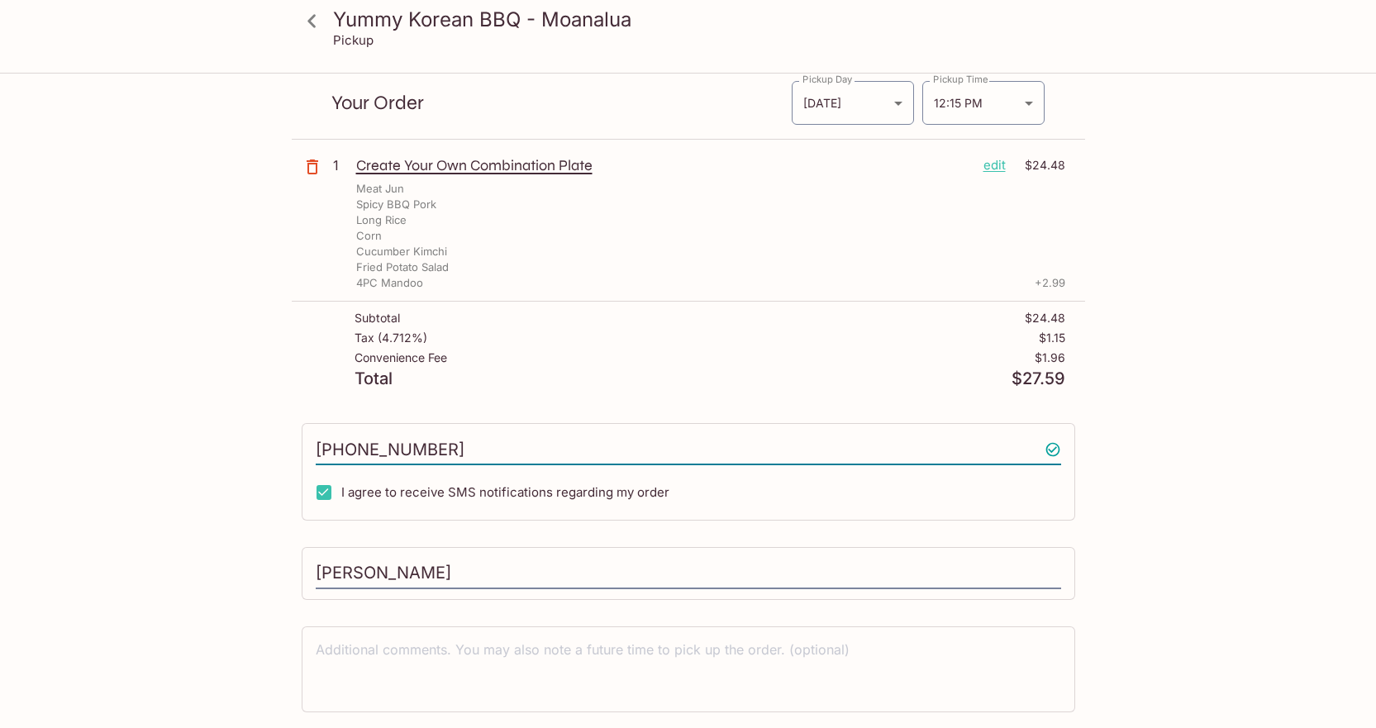
scroll to position [0, 0]
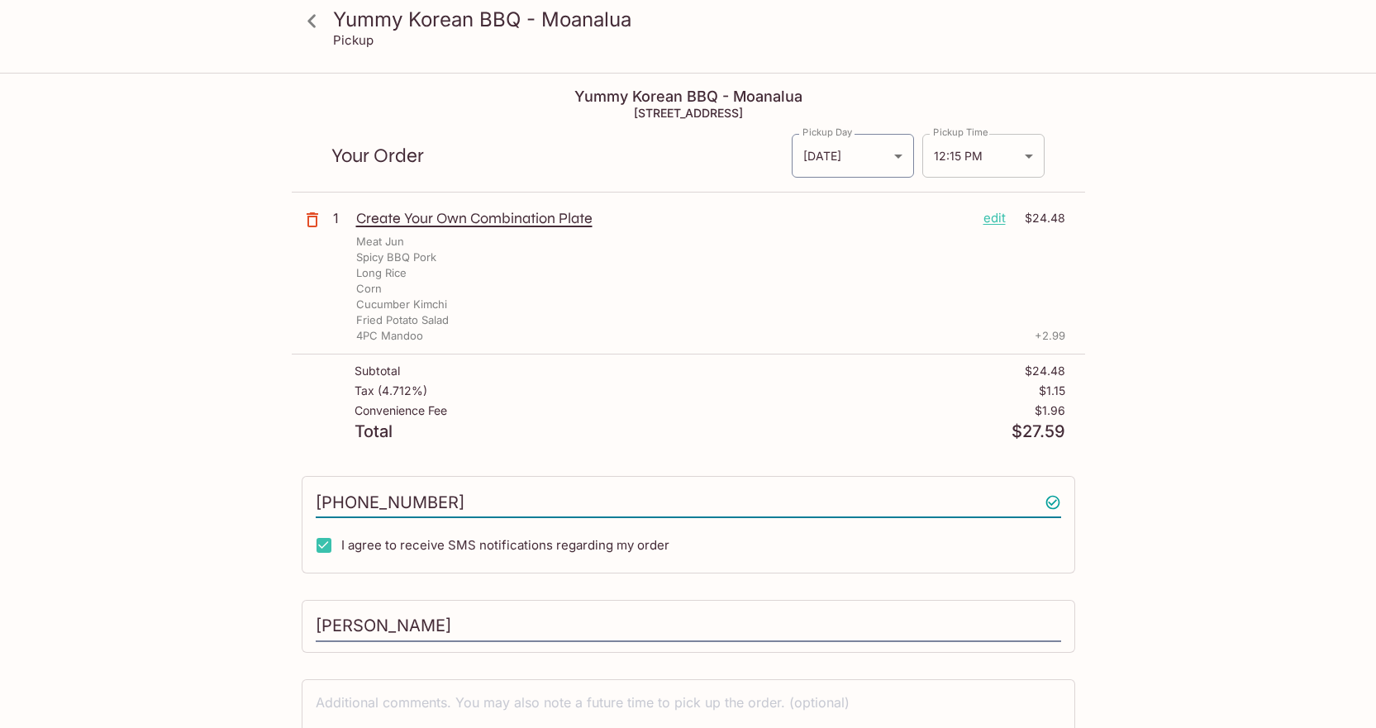
type input "[PHONE_NUMBER]"
click at [987, 164] on body "Yummy Korean BBQ - Moanalua Pickup Yummy Korean BBQ - Moanalua [STREET_ADDRESS]…" at bounding box center [688, 438] width 1376 height 728
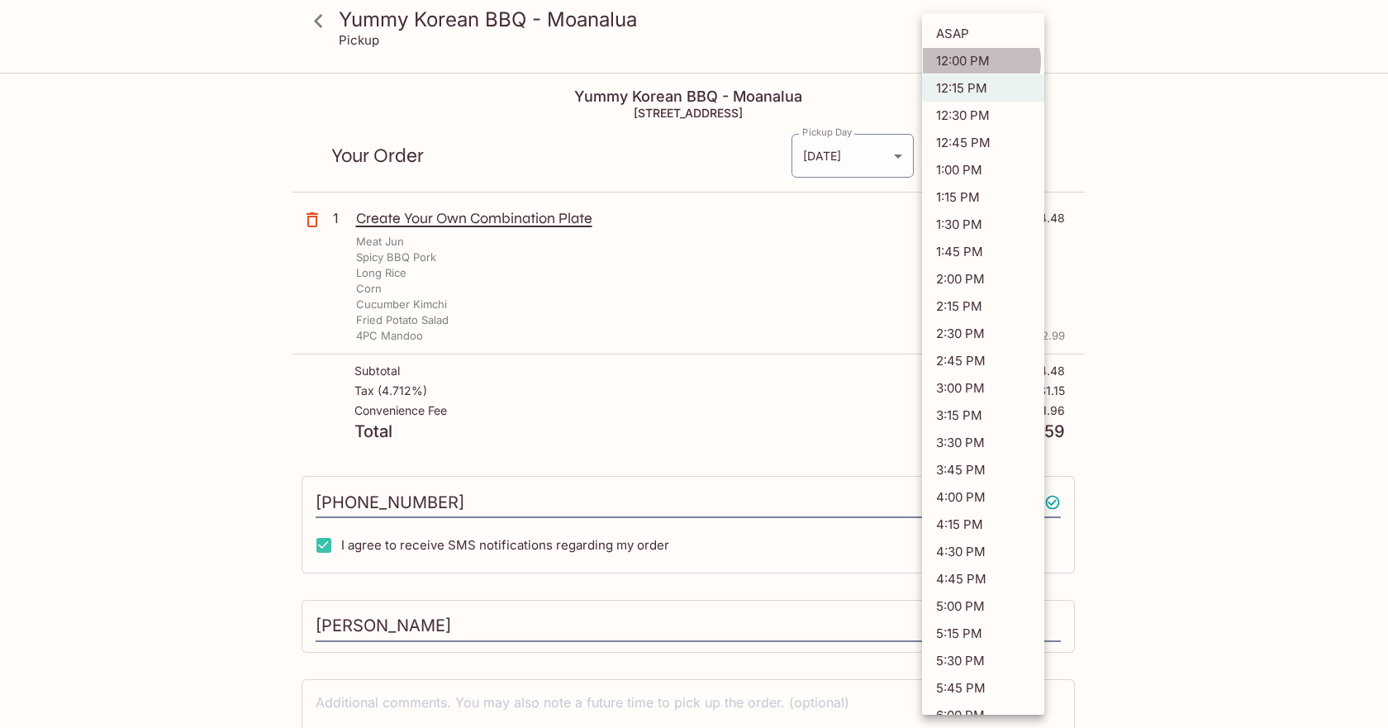
click at [981, 61] on li "12:00 PM" at bounding box center [983, 60] width 122 height 27
type input "[DATE]T22:00:39.000000Z"
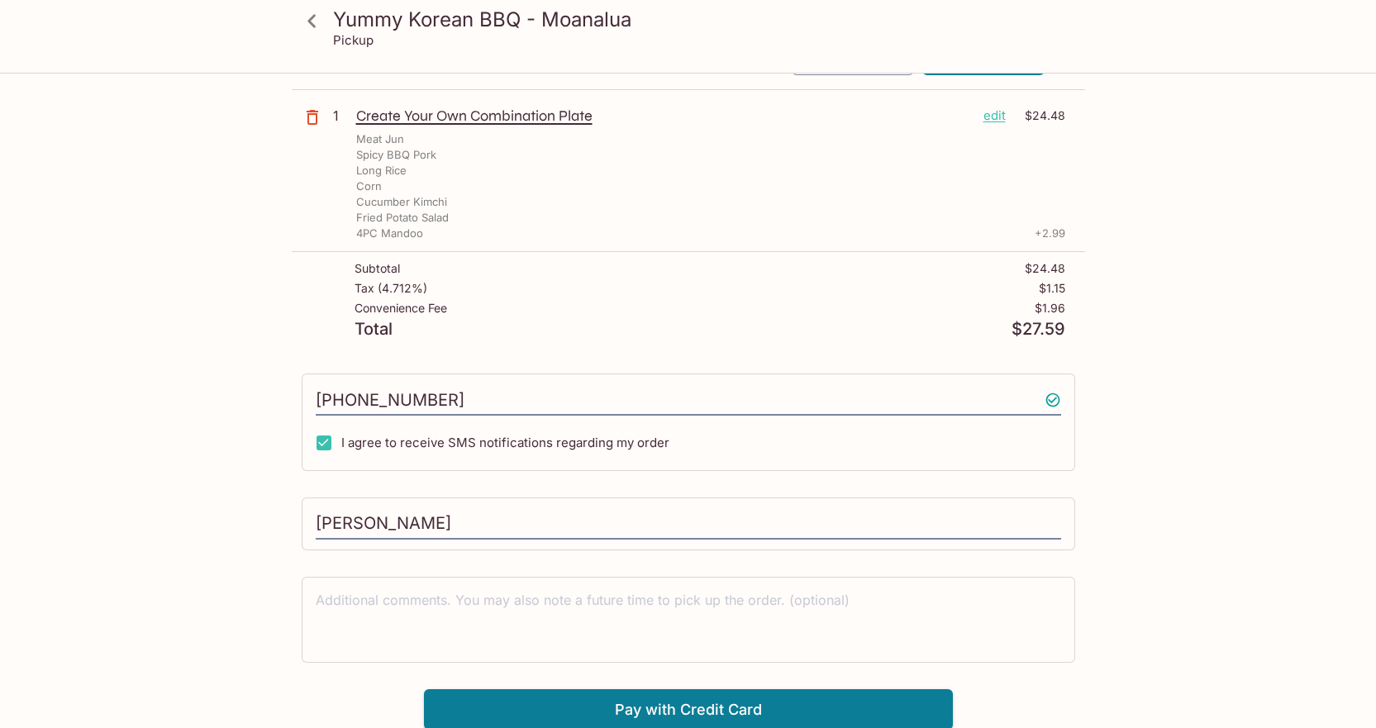
scroll to position [104, 0]
click at [701, 712] on button "Pay with Credit Card" at bounding box center [688, 707] width 529 height 41
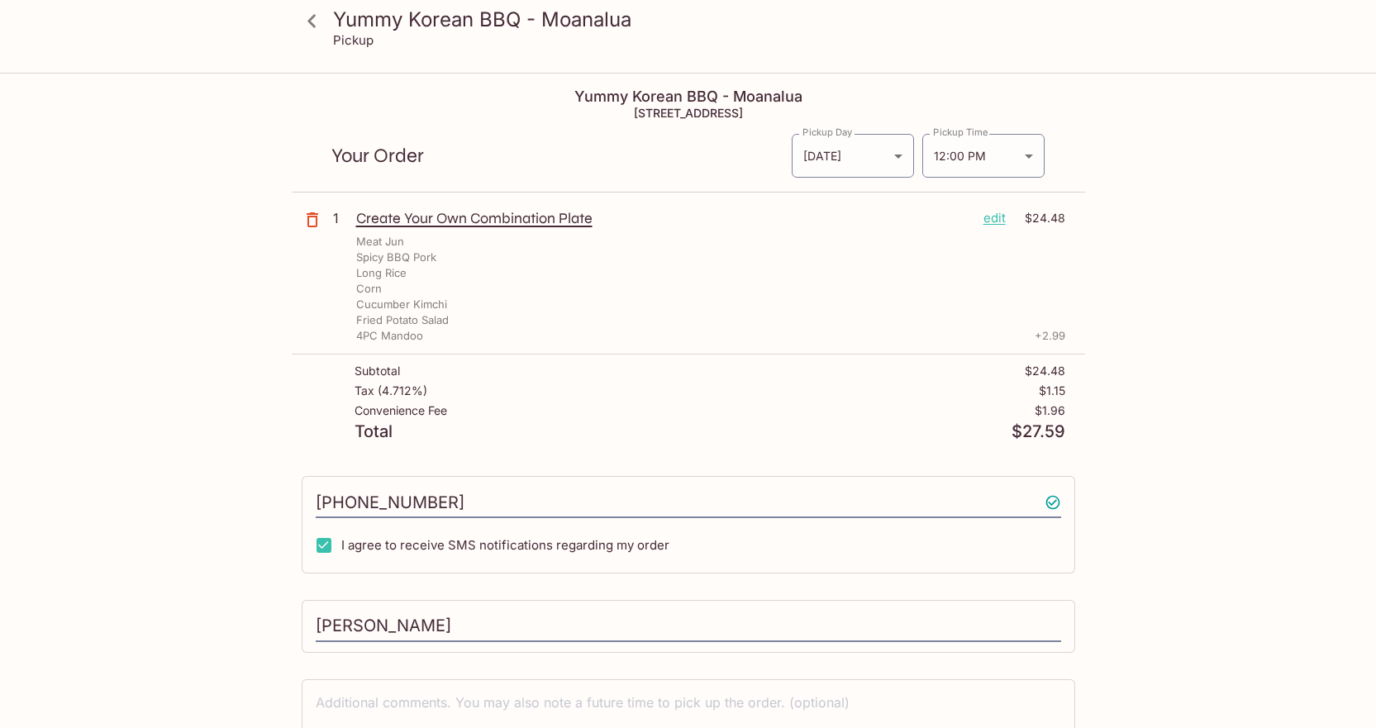
scroll to position [353, 0]
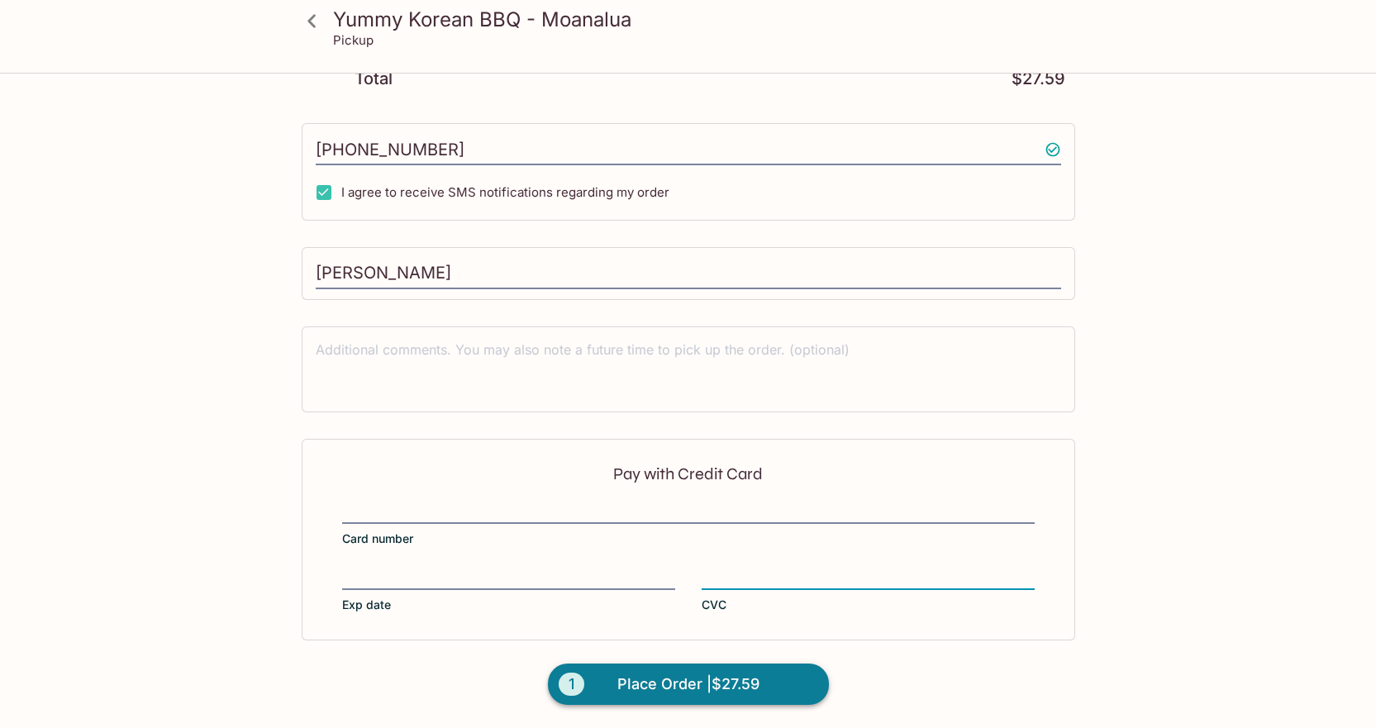
click at [679, 685] on span "Place Order | $27.59" at bounding box center [688, 684] width 142 height 26
